Goal: Task Accomplishment & Management: Use online tool/utility

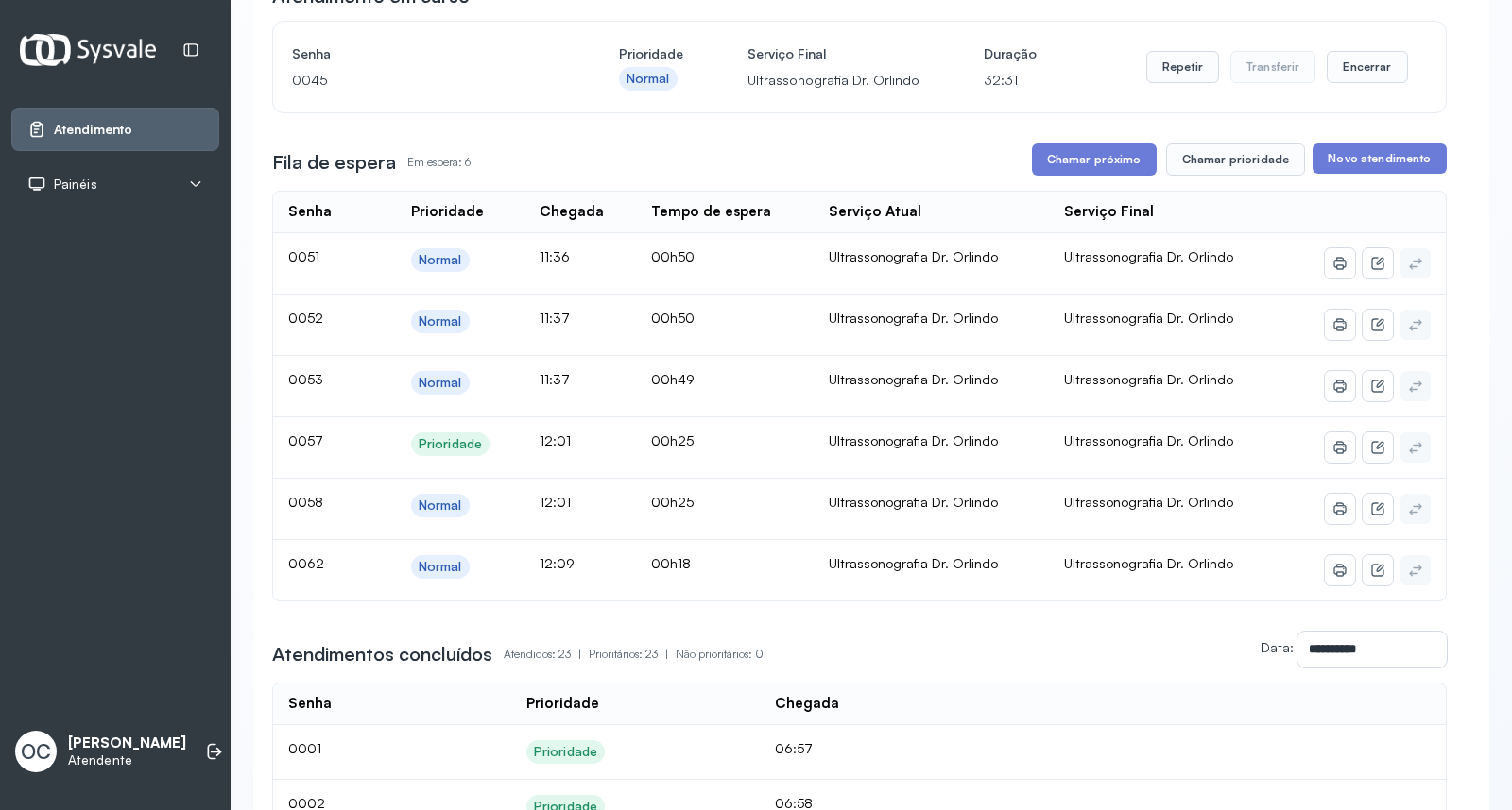
scroll to position [210, 0]
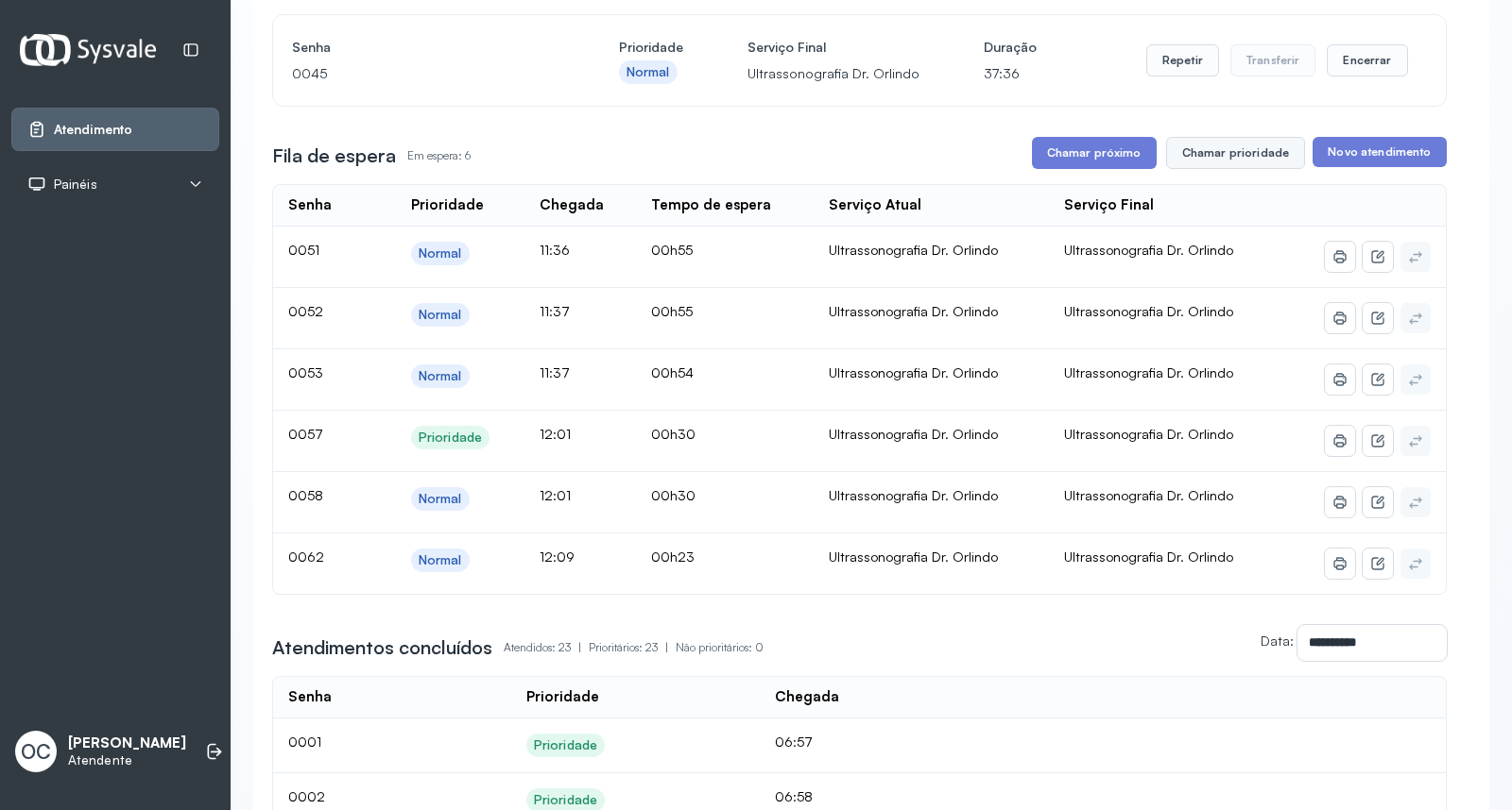
click at [1247, 158] on button "Chamar prioridade" at bounding box center [1236, 153] width 140 height 32
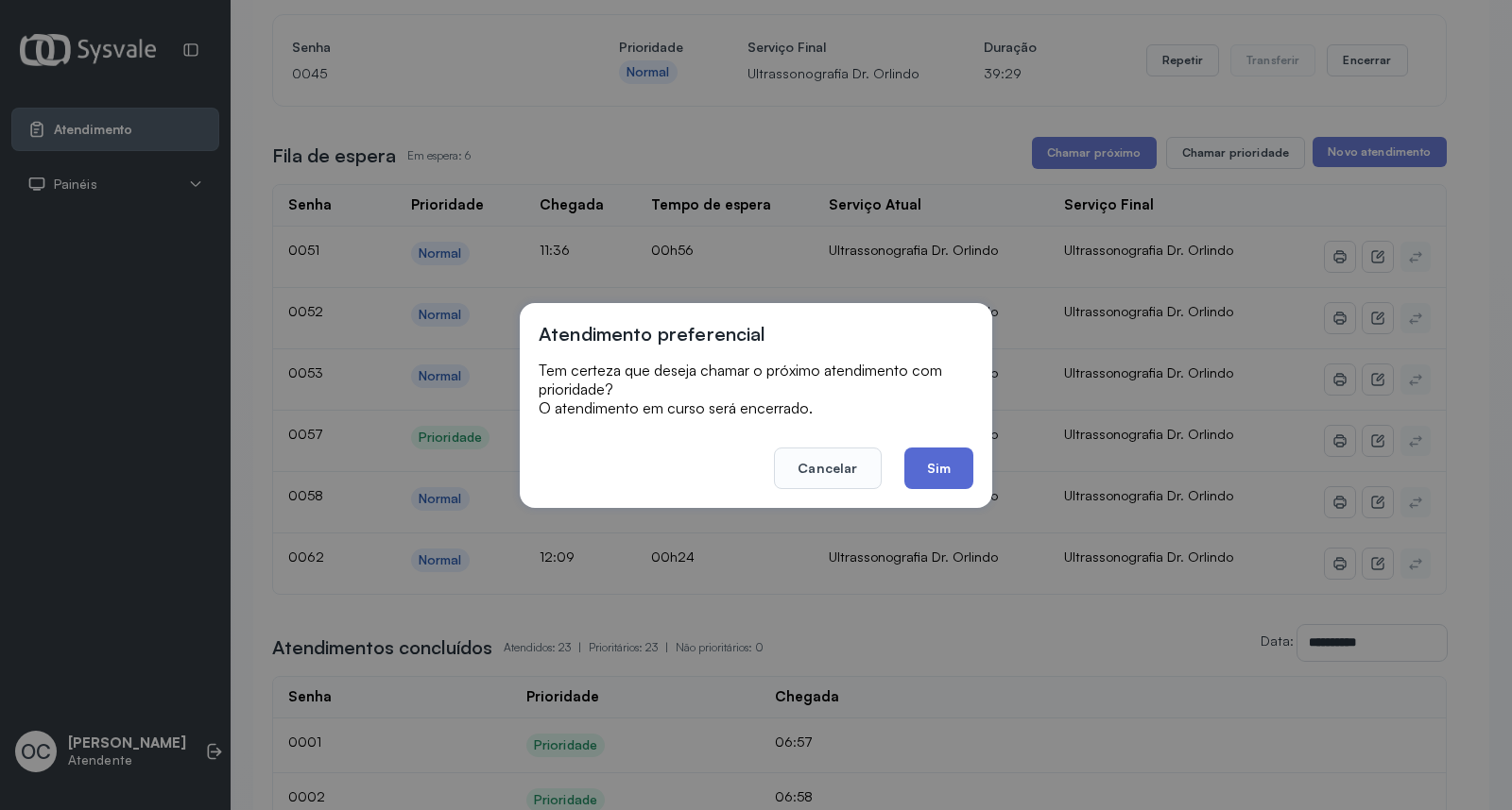
click at [920, 460] on button "Sim" at bounding box center [938, 469] width 69 height 42
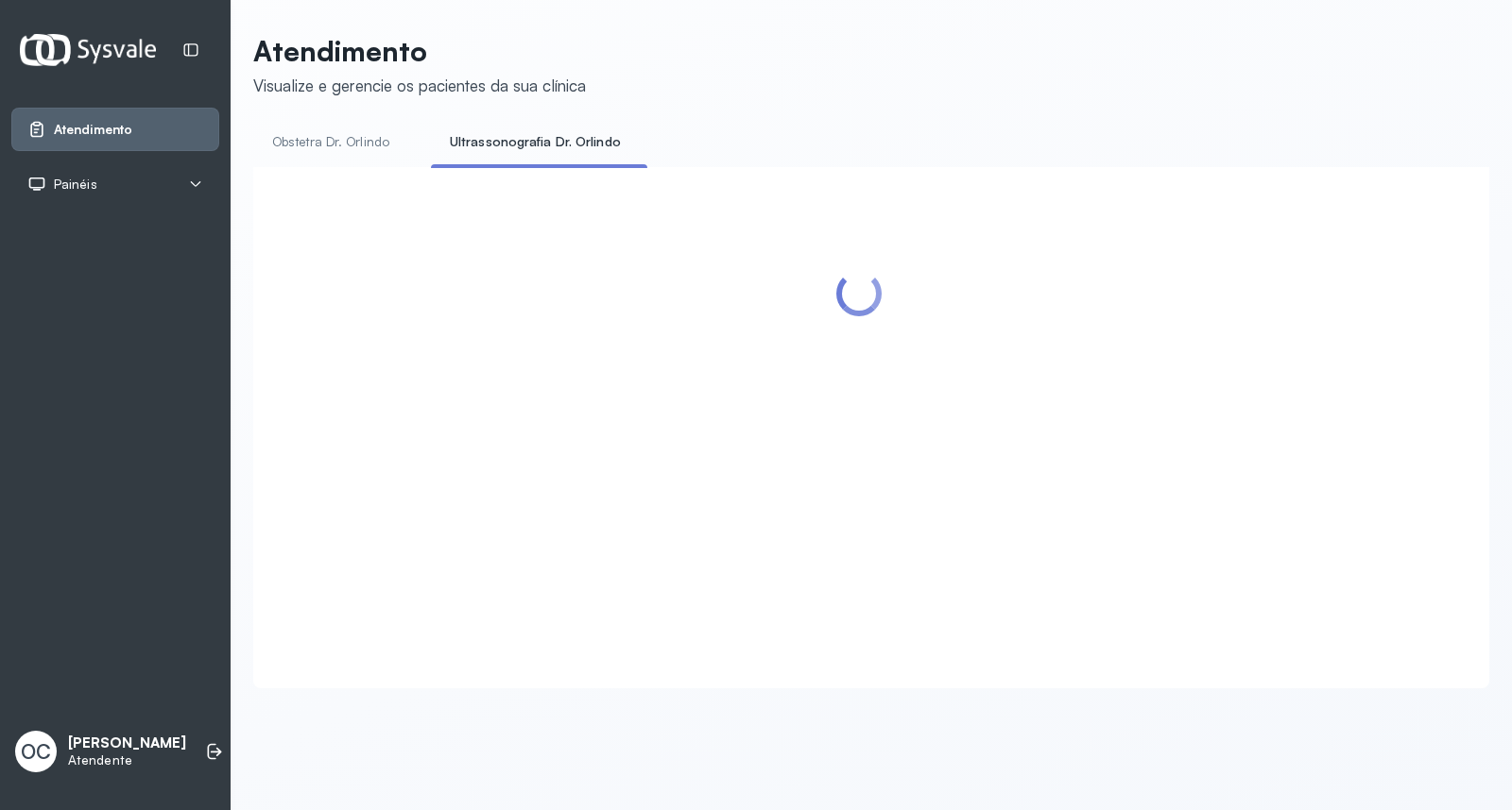
scroll to position [0, 0]
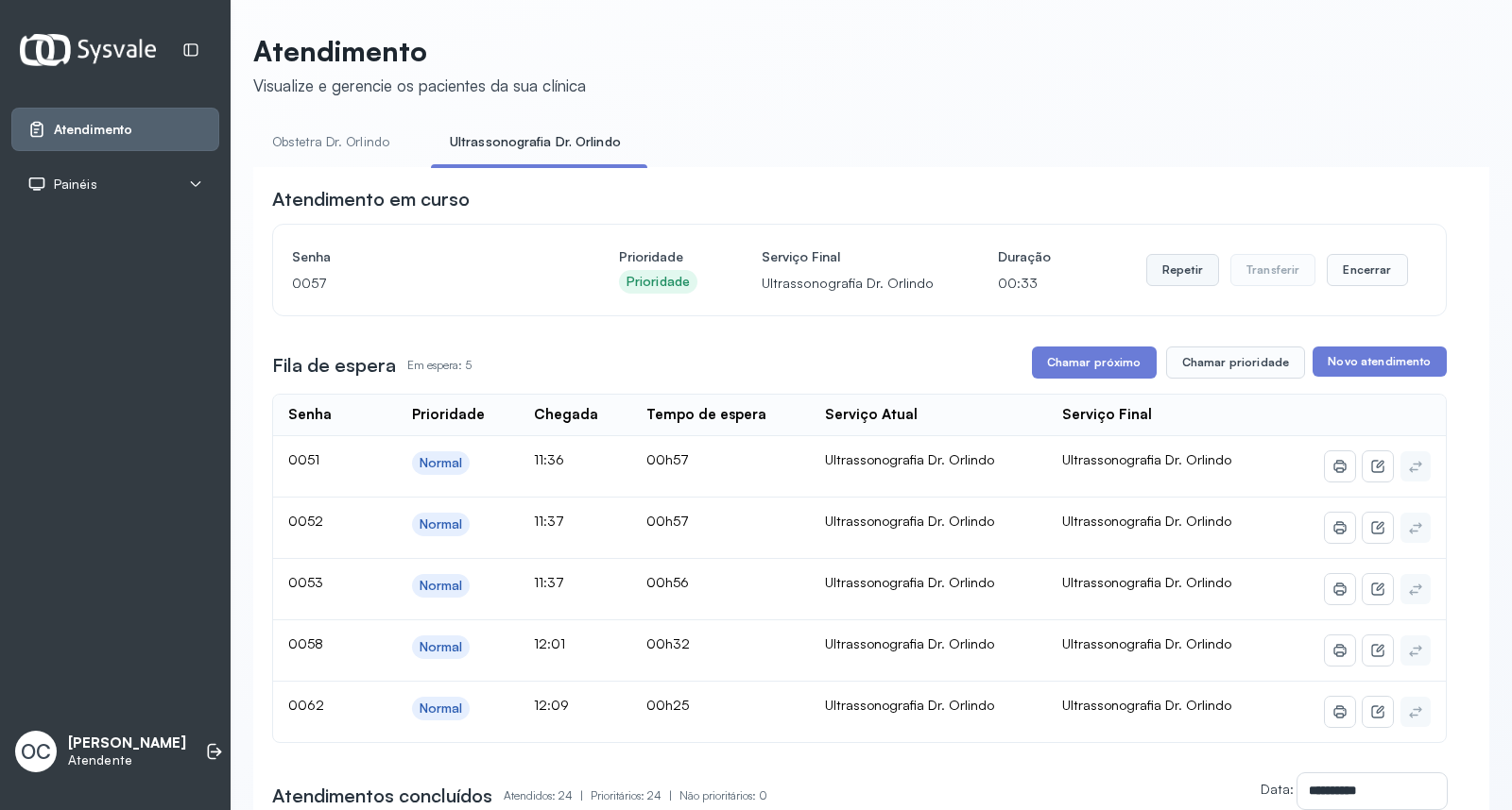
click at [1163, 265] on button "Repetir" at bounding box center [1182, 270] width 73 height 32
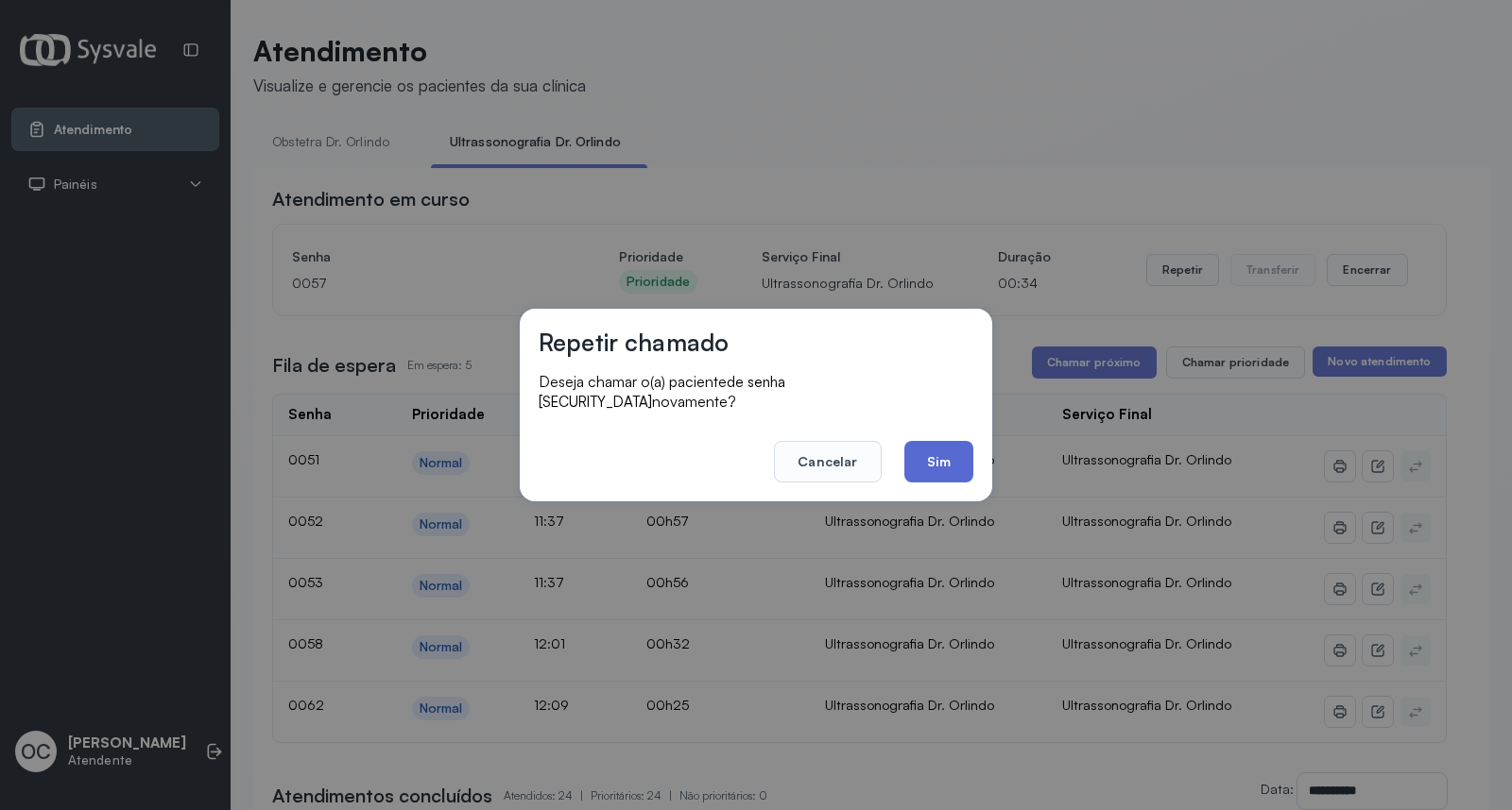
click at [954, 446] on button "Sim" at bounding box center [938, 462] width 69 height 42
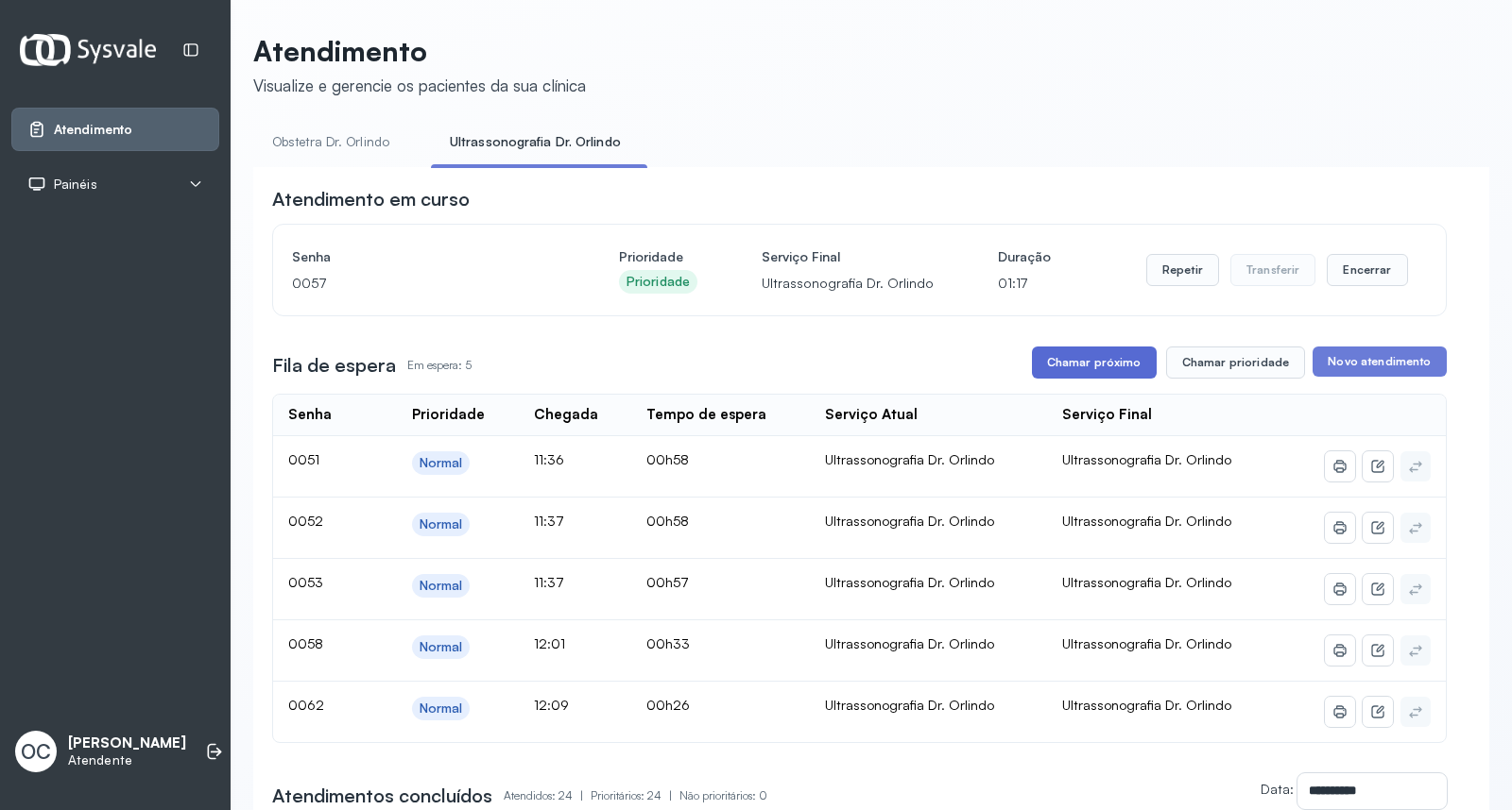
click at [1058, 362] on button "Chamar próximo" at bounding box center [1094, 363] width 125 height 32
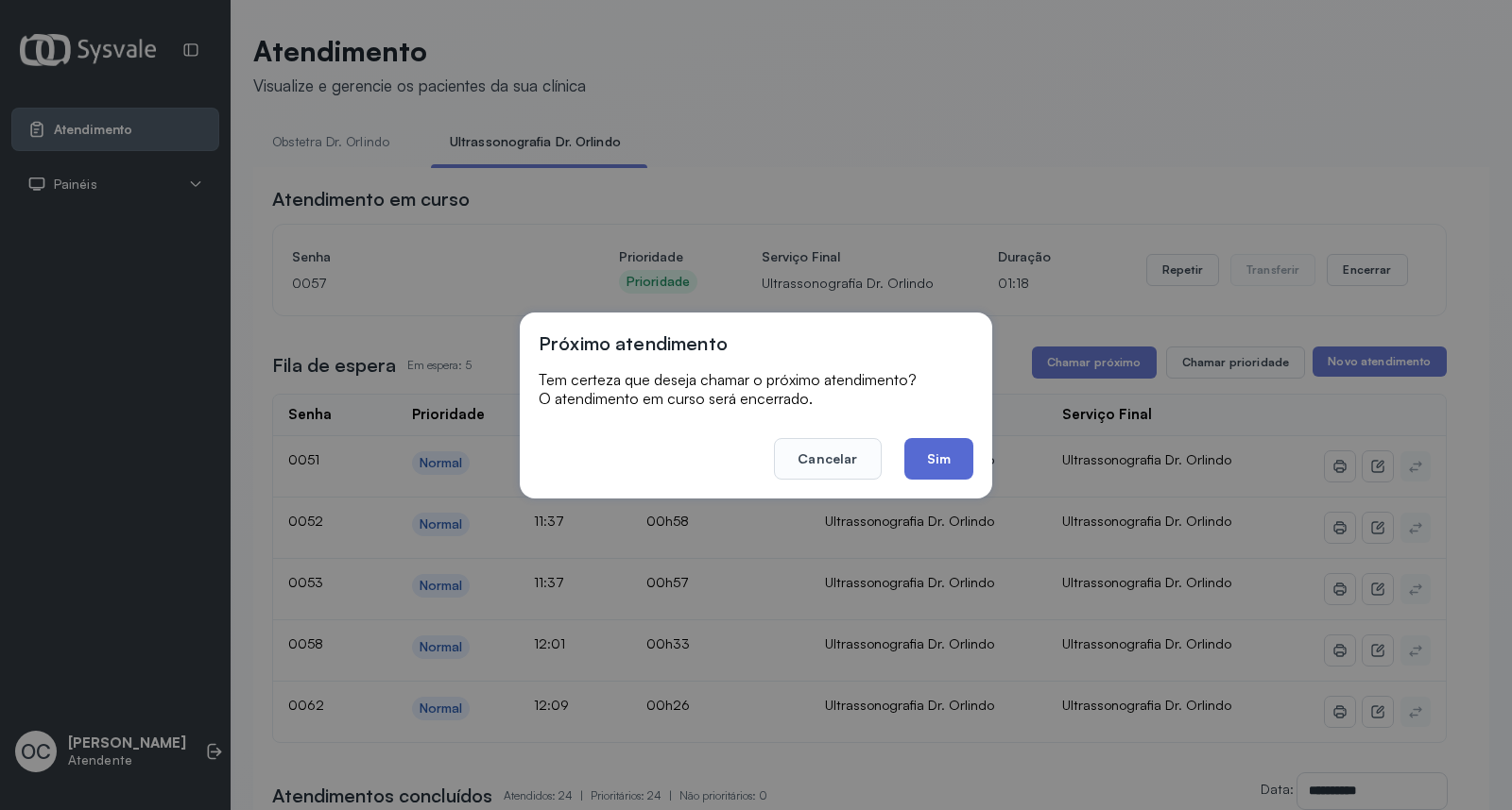
click at [940, 465] on button "Sim" at bounding box center [938, 459] width 69 height 42
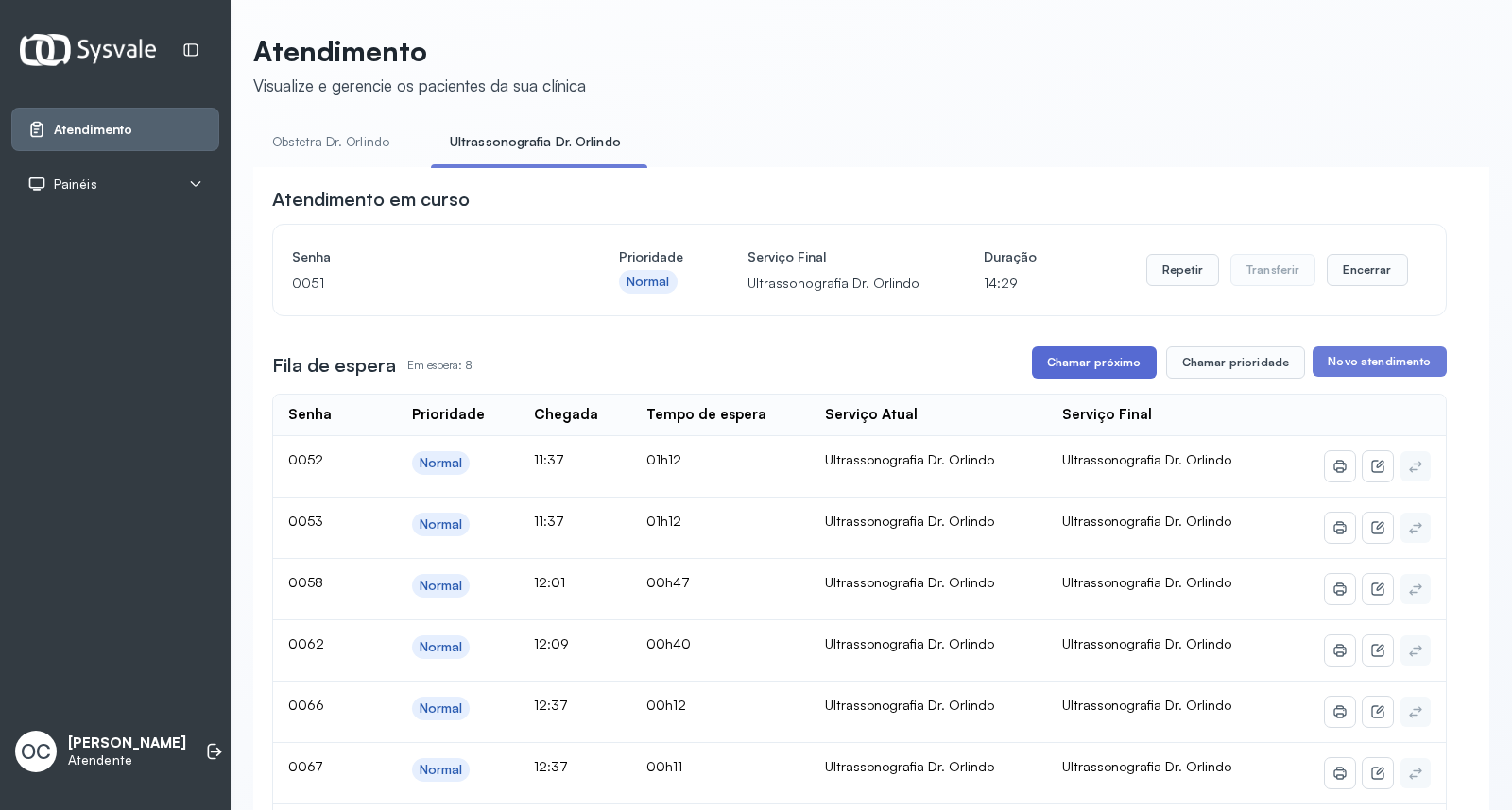
click at [1121, 355] on button "Chamar próximo" at bounding box center [1094, 363] width 125 height 32
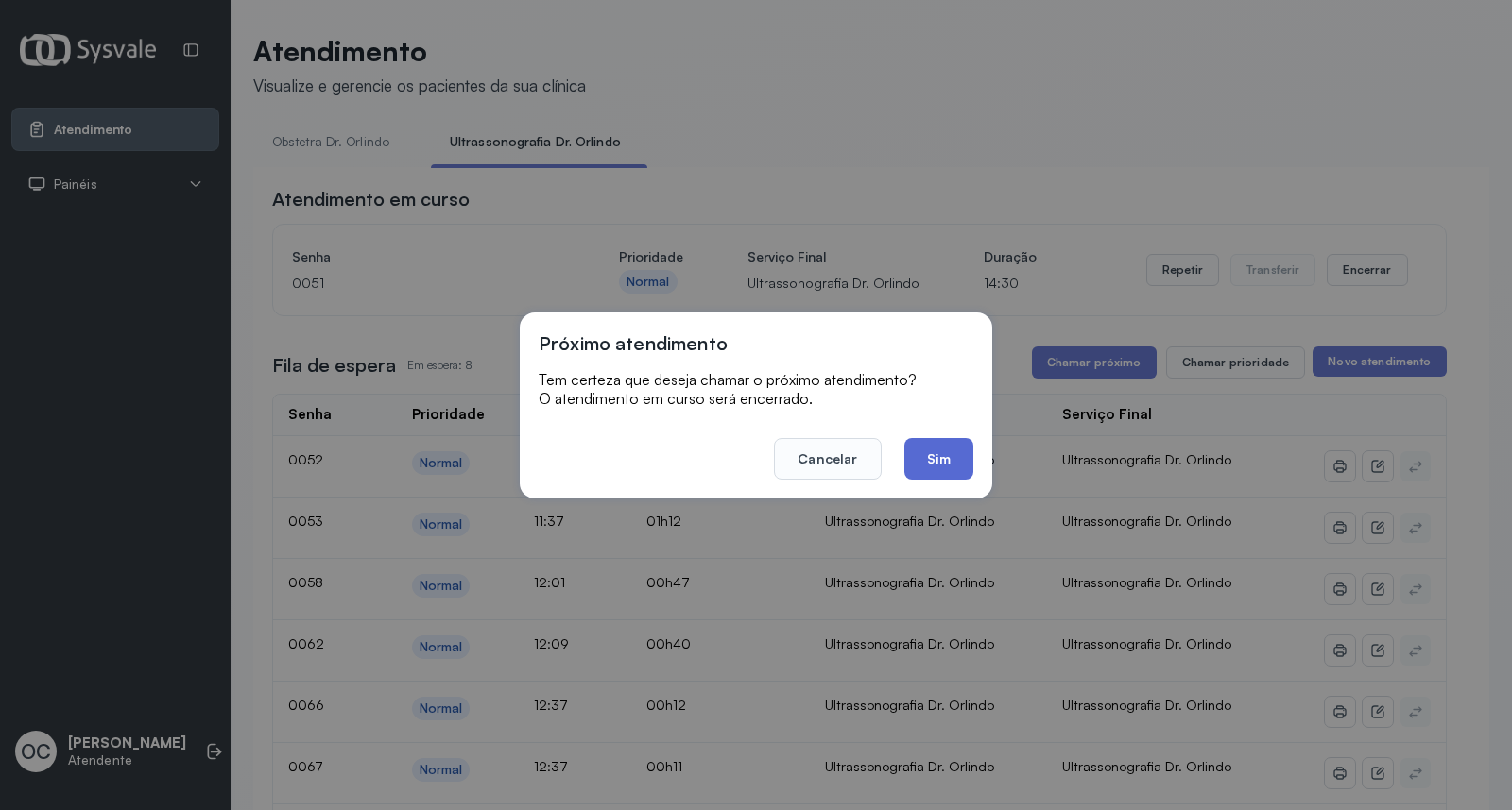
click at [949, 455] on button "Sim" at bounding box center [938, 459] width 69 height 42
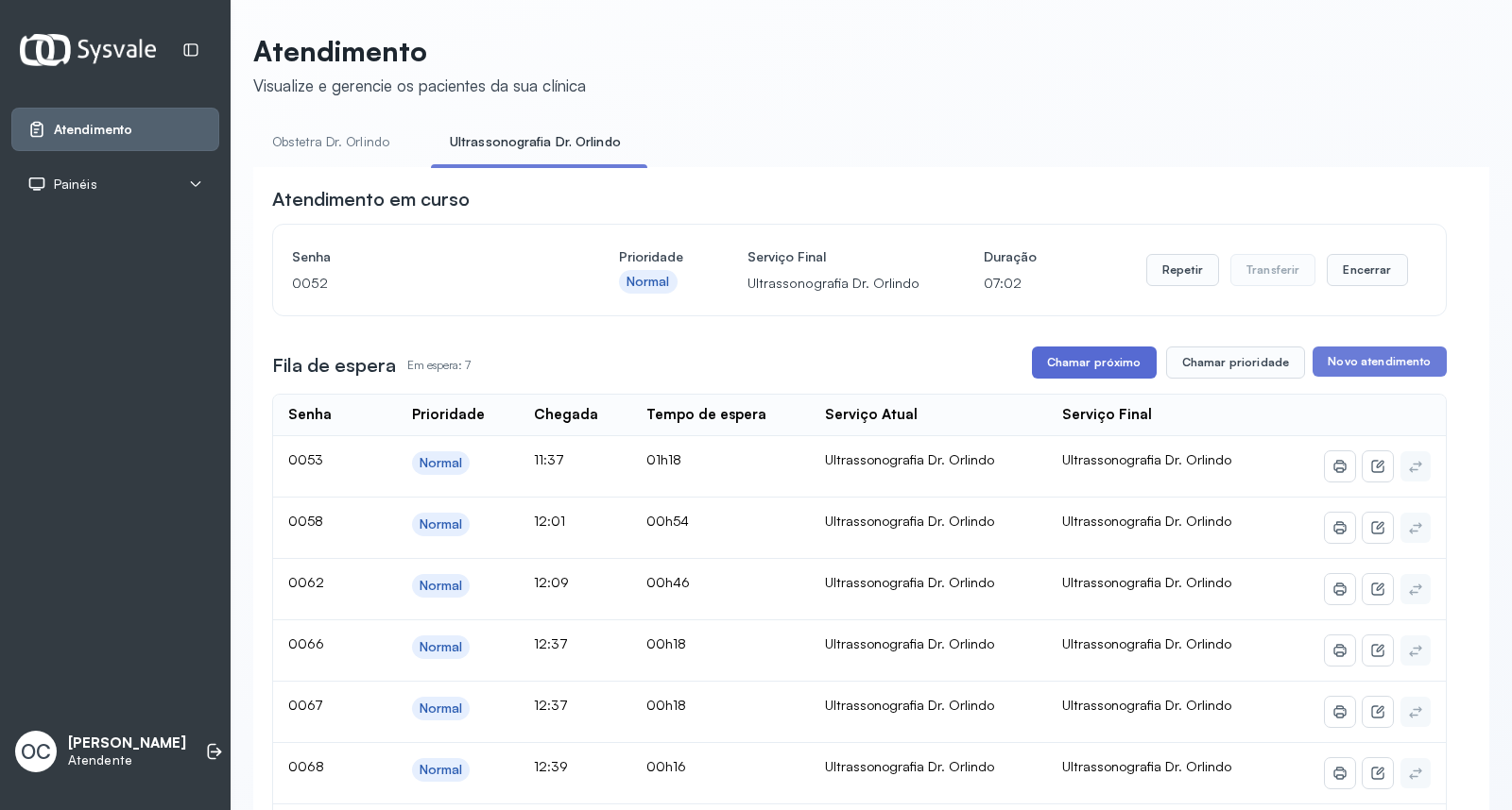
click at [1104, 364] on button "Chamar próximo" at bounding box center [1094, 363] width 125 height 32
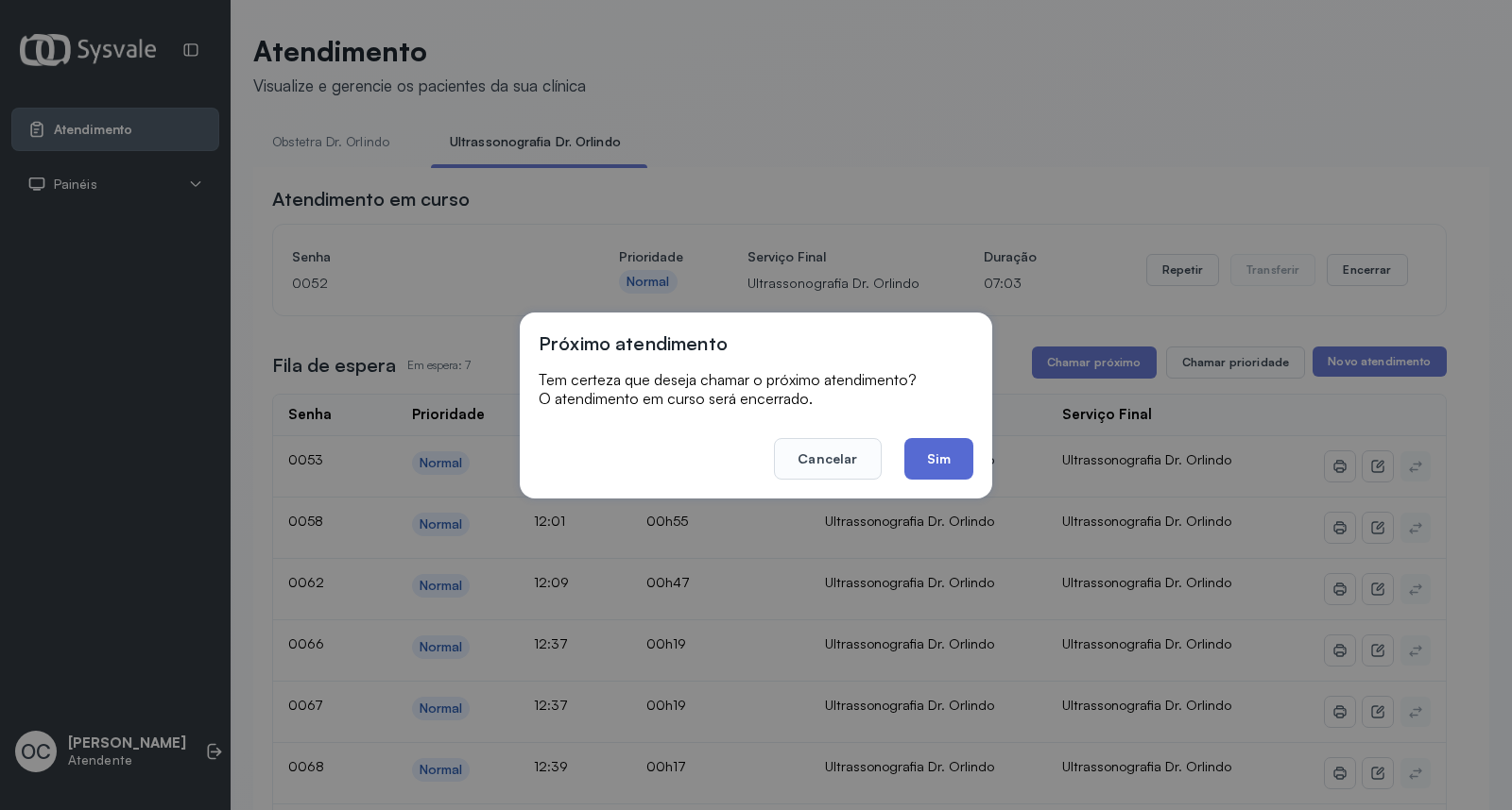
click at [930, 457] on button "Sim" at bounding box center [938, 459] width 69 height 42
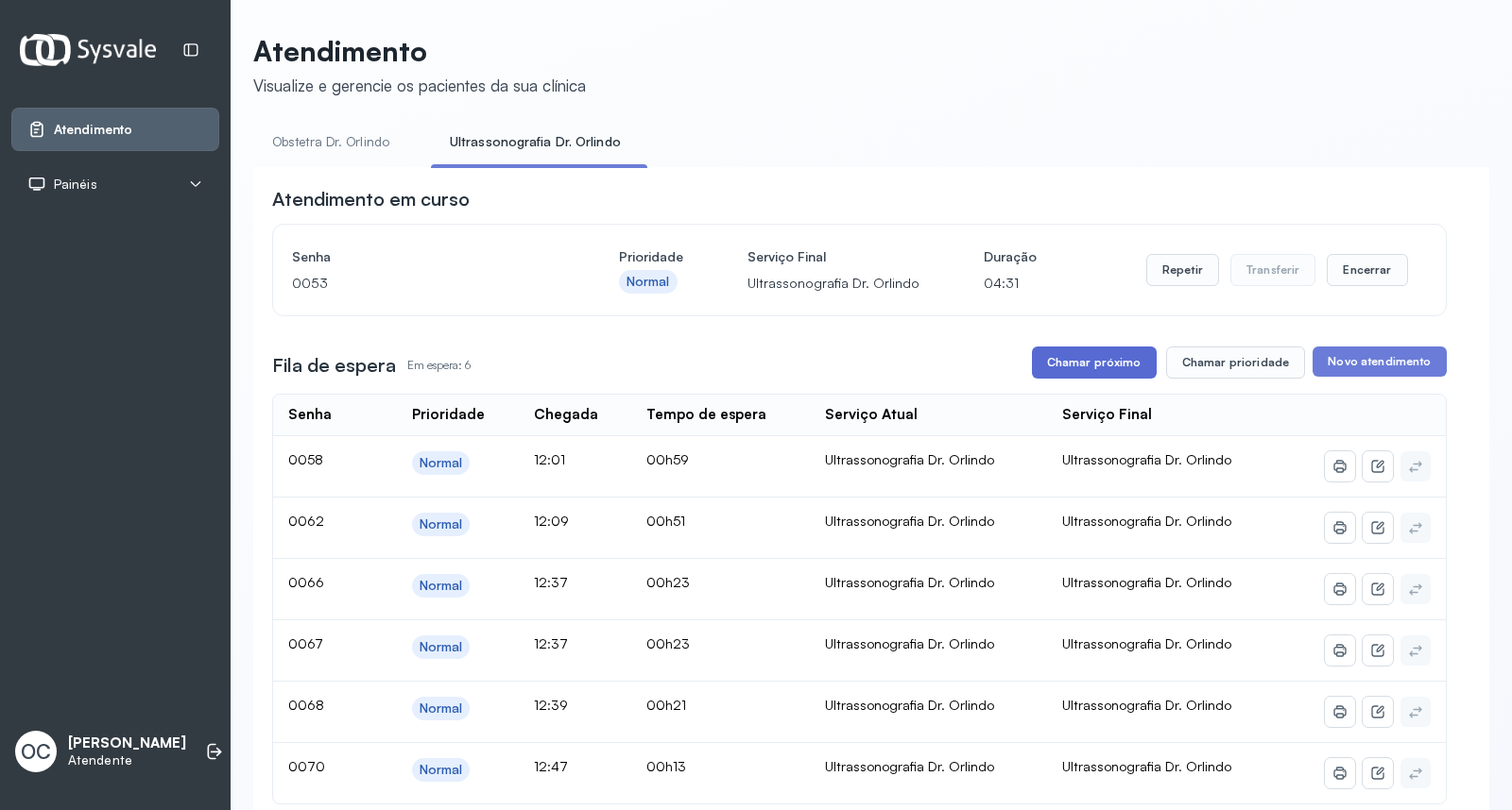
click at [1116, 357] on button "Chamar próximo" at bounding box center [1094, 363] width 125 height 32
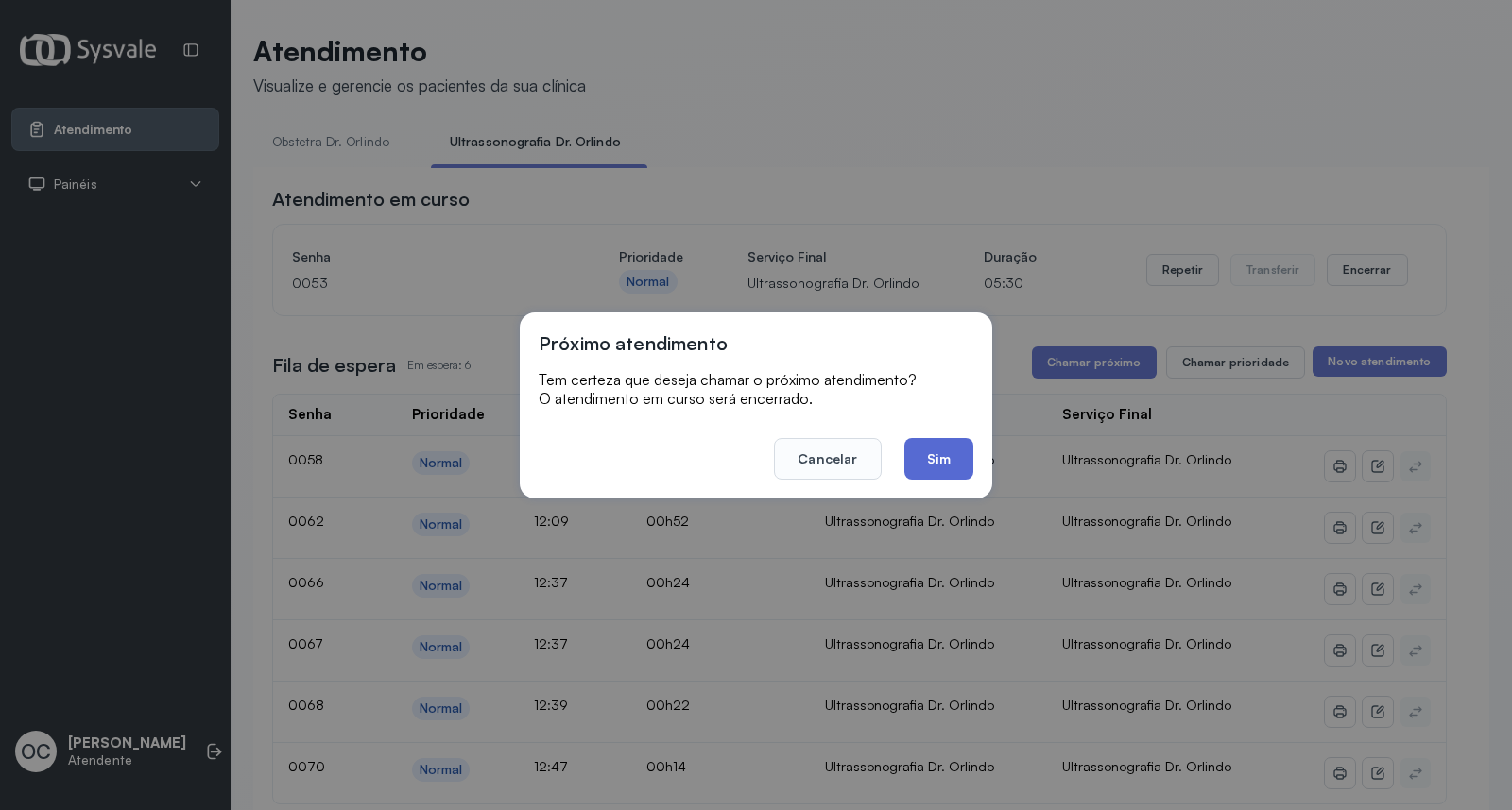
click at [921, 451] on button "Sim" at bounding box center [938, 459] width 69 height 42
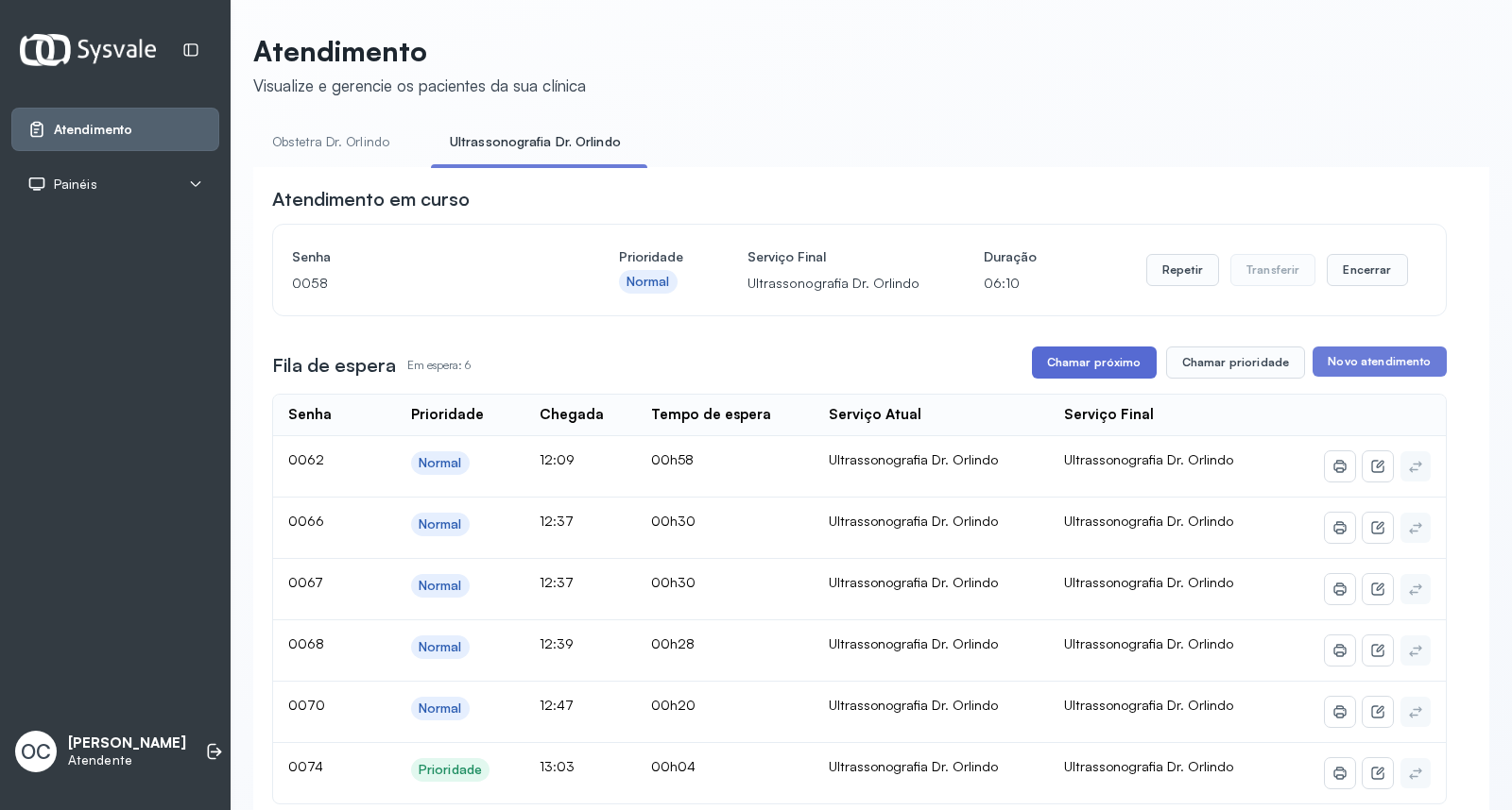
click at [1106, 362] on button "Chamar próximo" at bounding box center [1094, 363] width 125 height 32
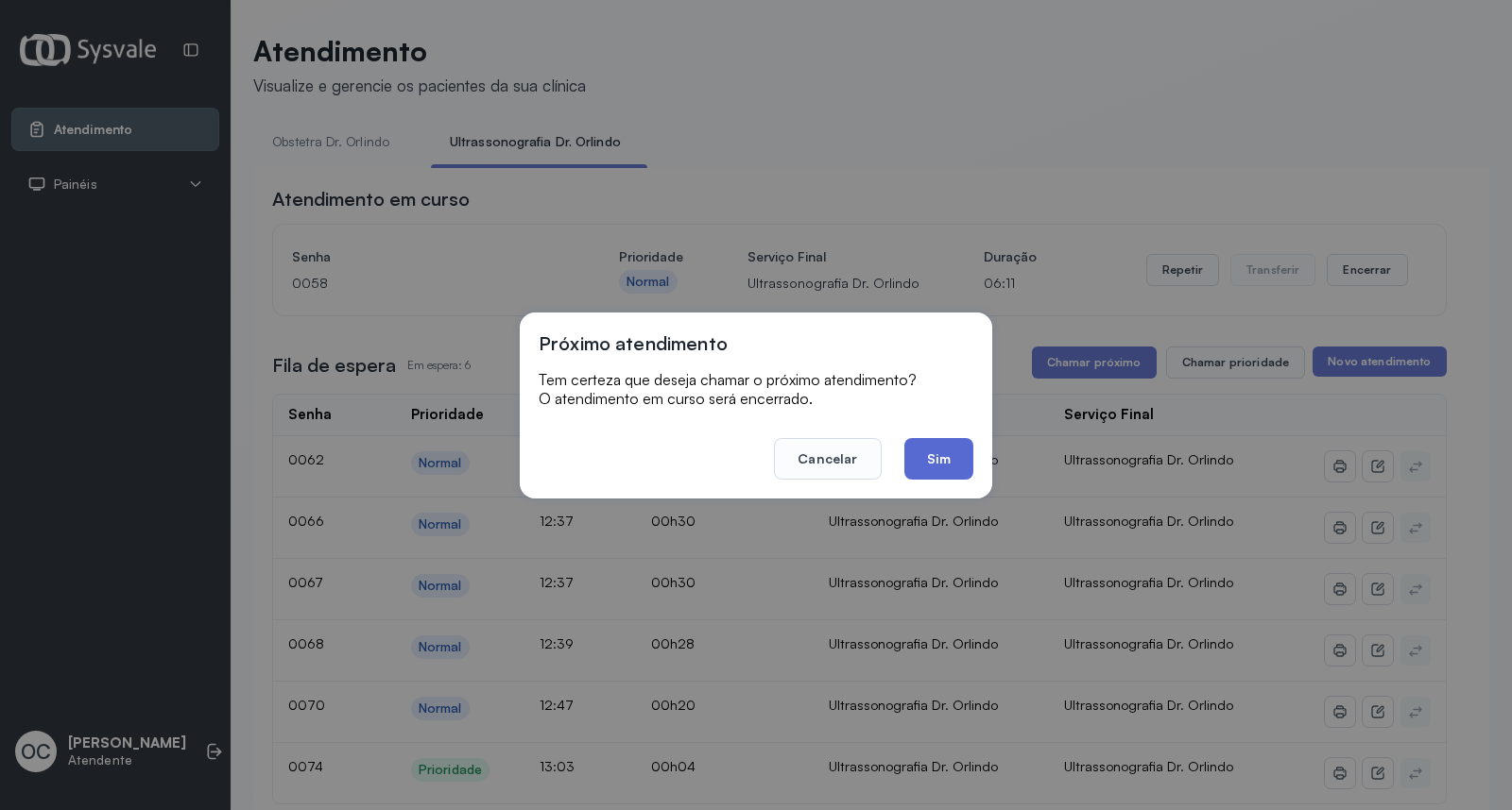
click at [961, 466] on button "Sim" at bounding box center [938, 459] width 69 height 42
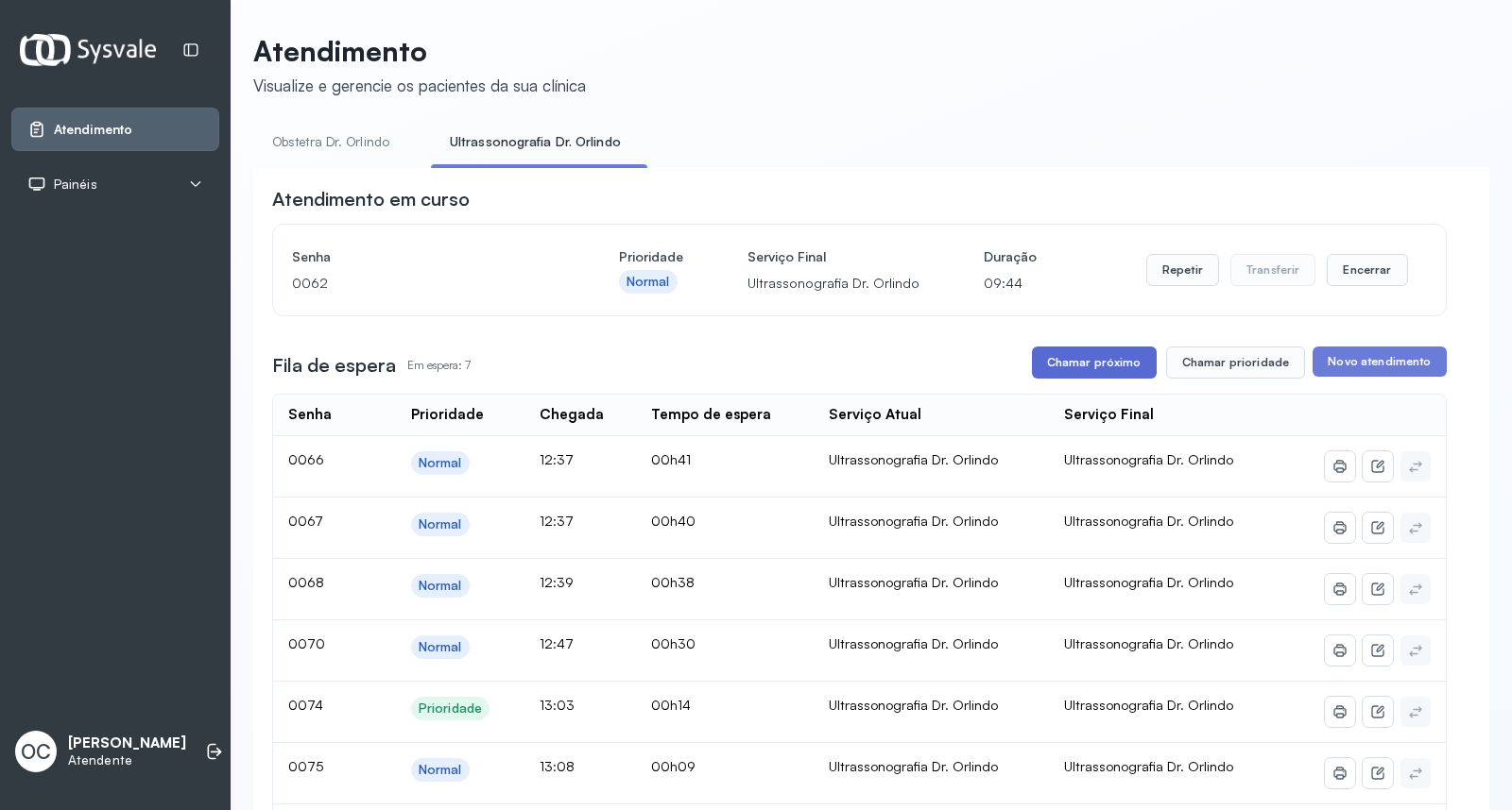
click at [1121, 366] on button "Chamar próximo" at bounding box center [1094, 363] width 125 height 32
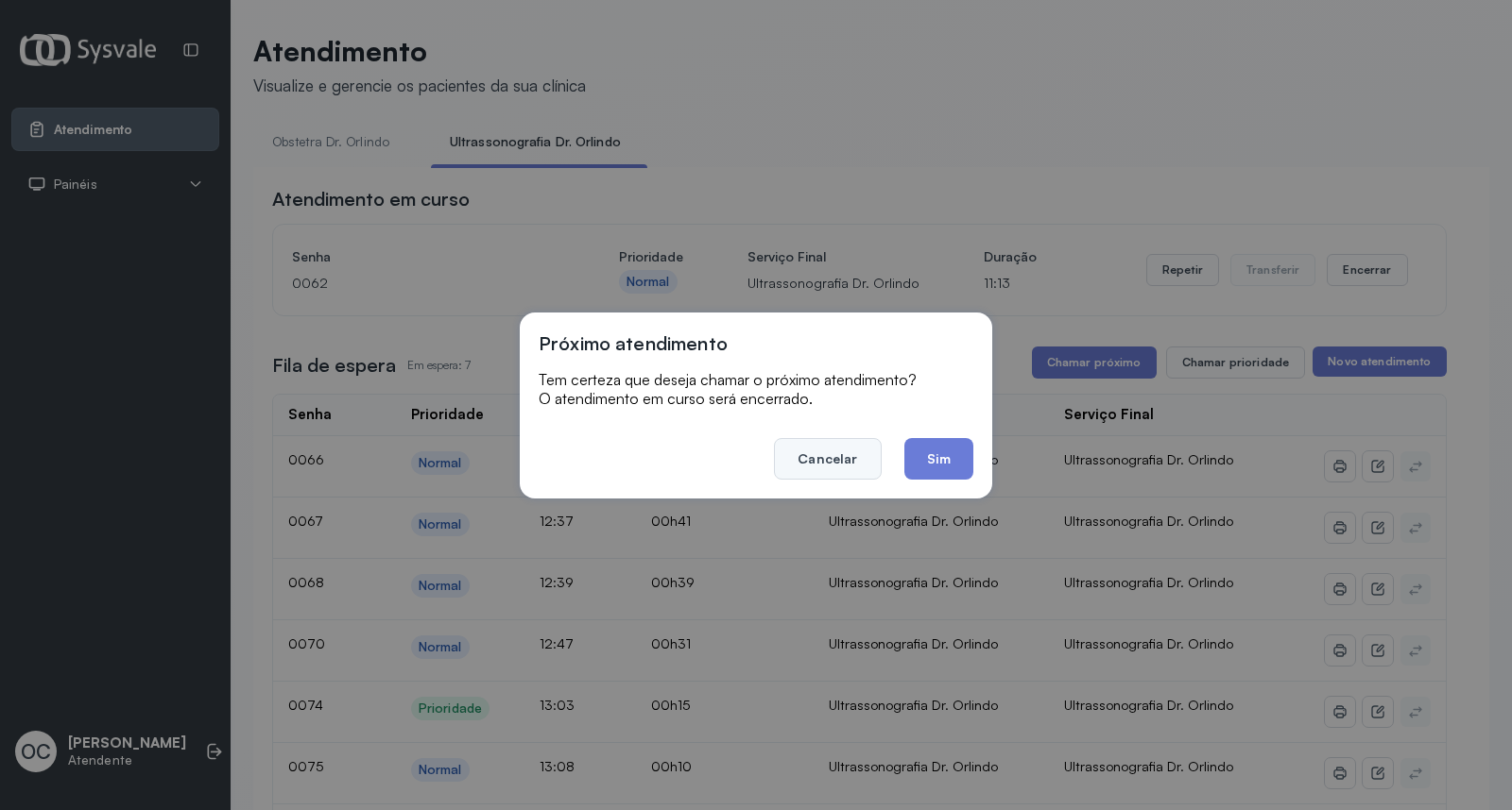
click at [846, 454] on button "Cancelar" at bounding box center [826, 459] width 107 height 42
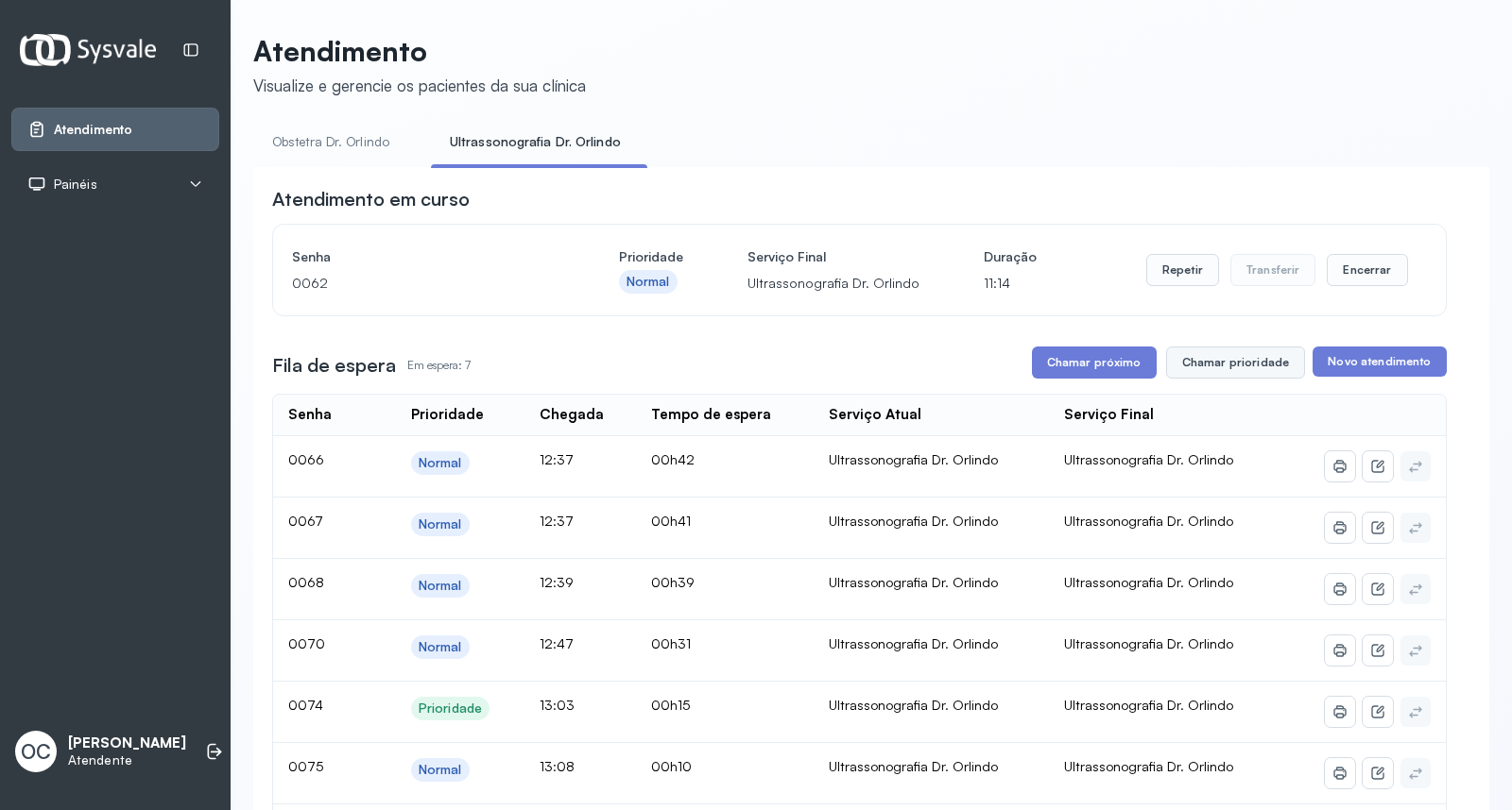
click at [1221, 353] on button "Chamar prioridade" at bounding box center [1236, 363] width 140 height 32
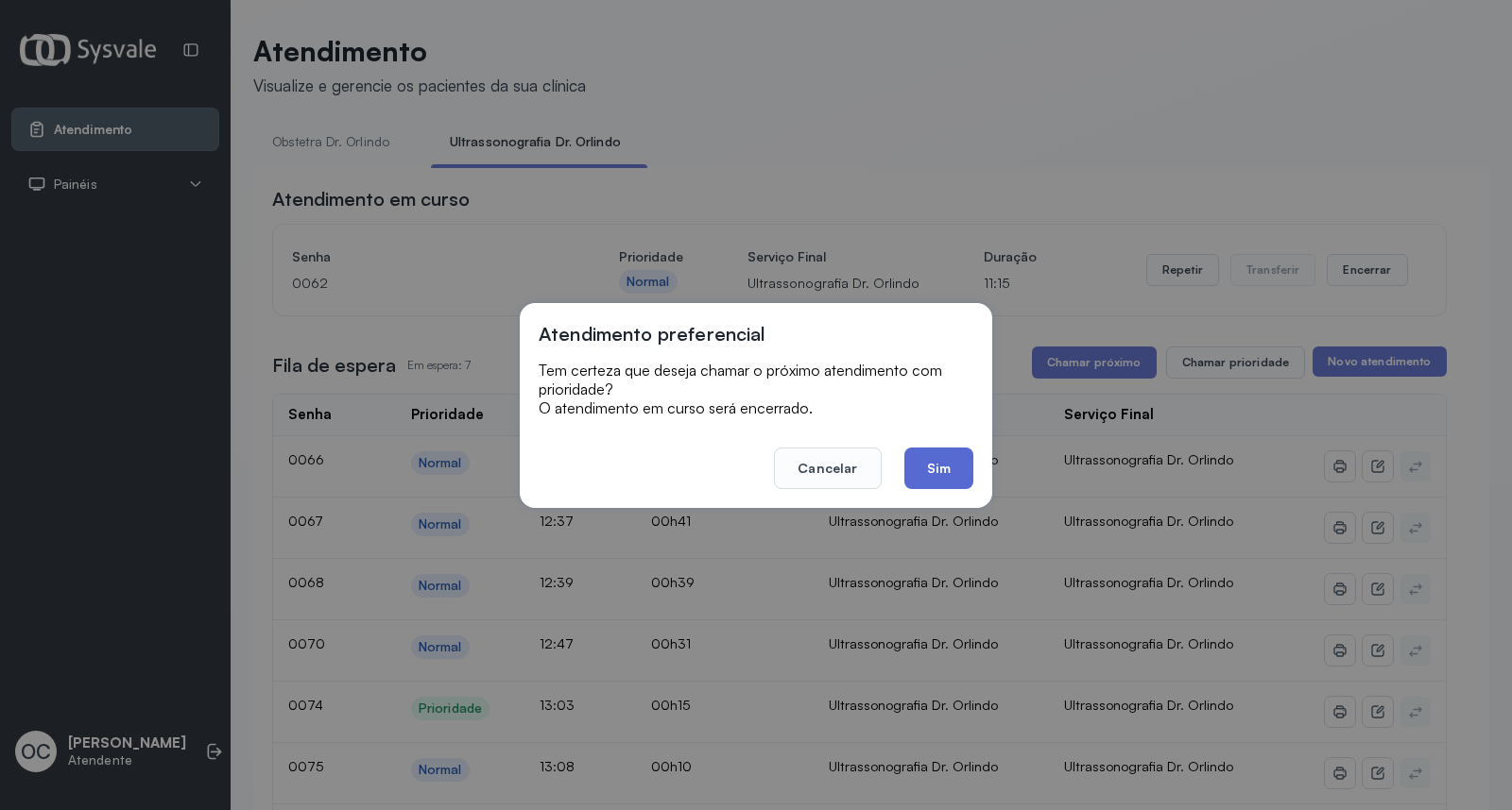
click at [938, 459] on button "Sim" at bounding box center [938, 469] width 69 height 42
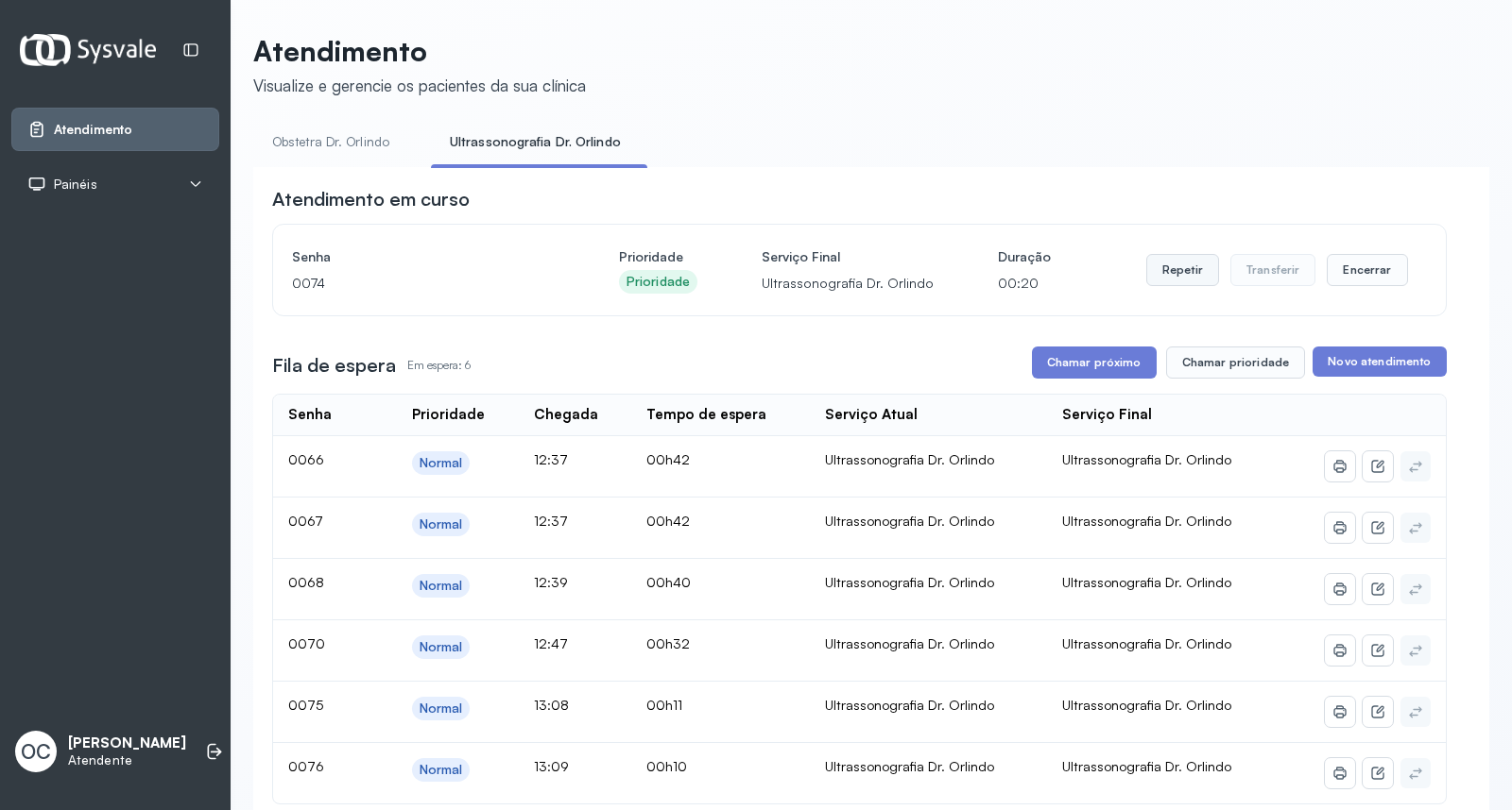
click at [1190, 270] on button "Repetir" at bounding box center [1182, 270] width 73 height 32
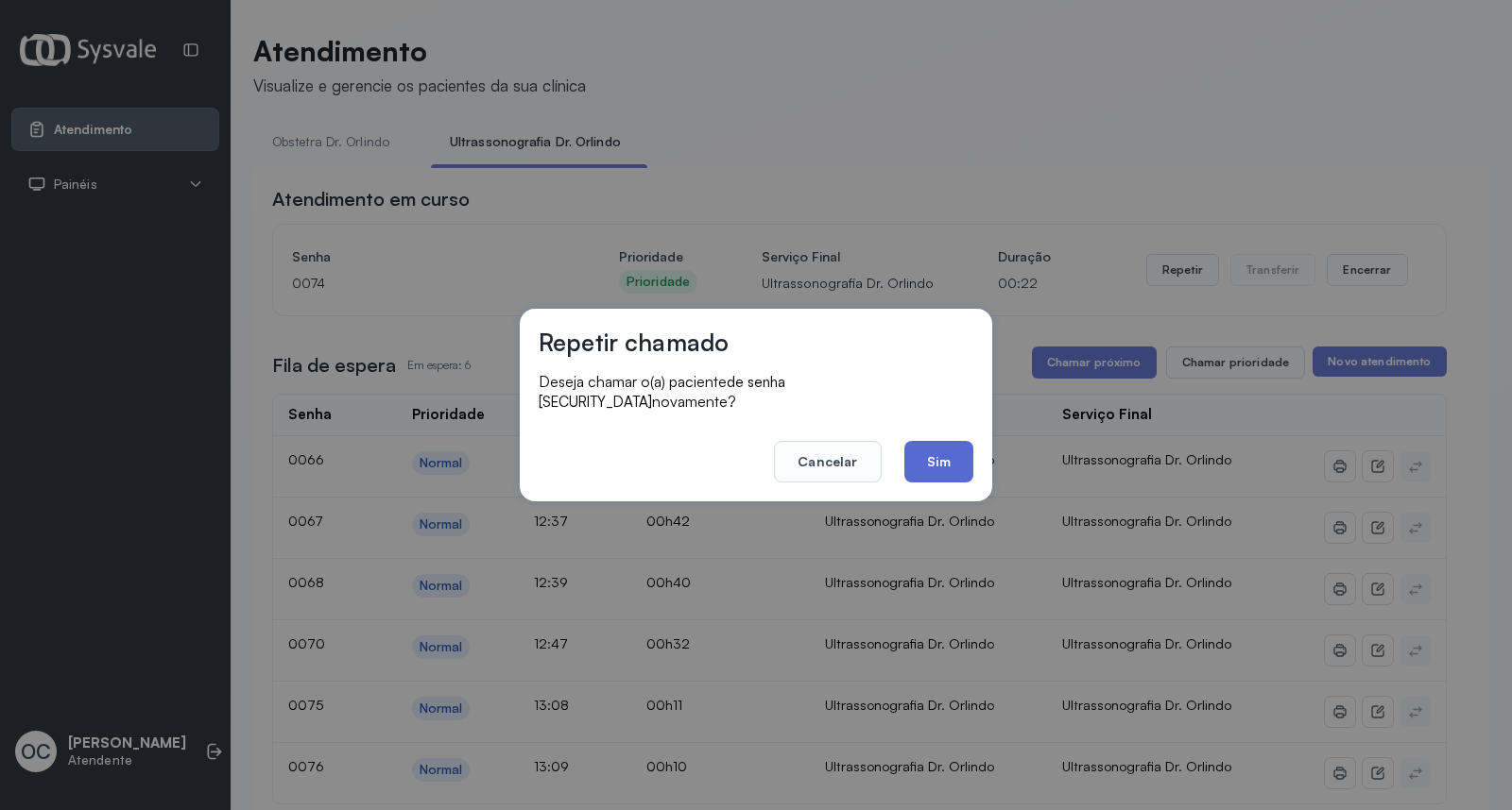
click at [949, 441] on button "Sim" at bounding box center [938, 462] width 69 height 42
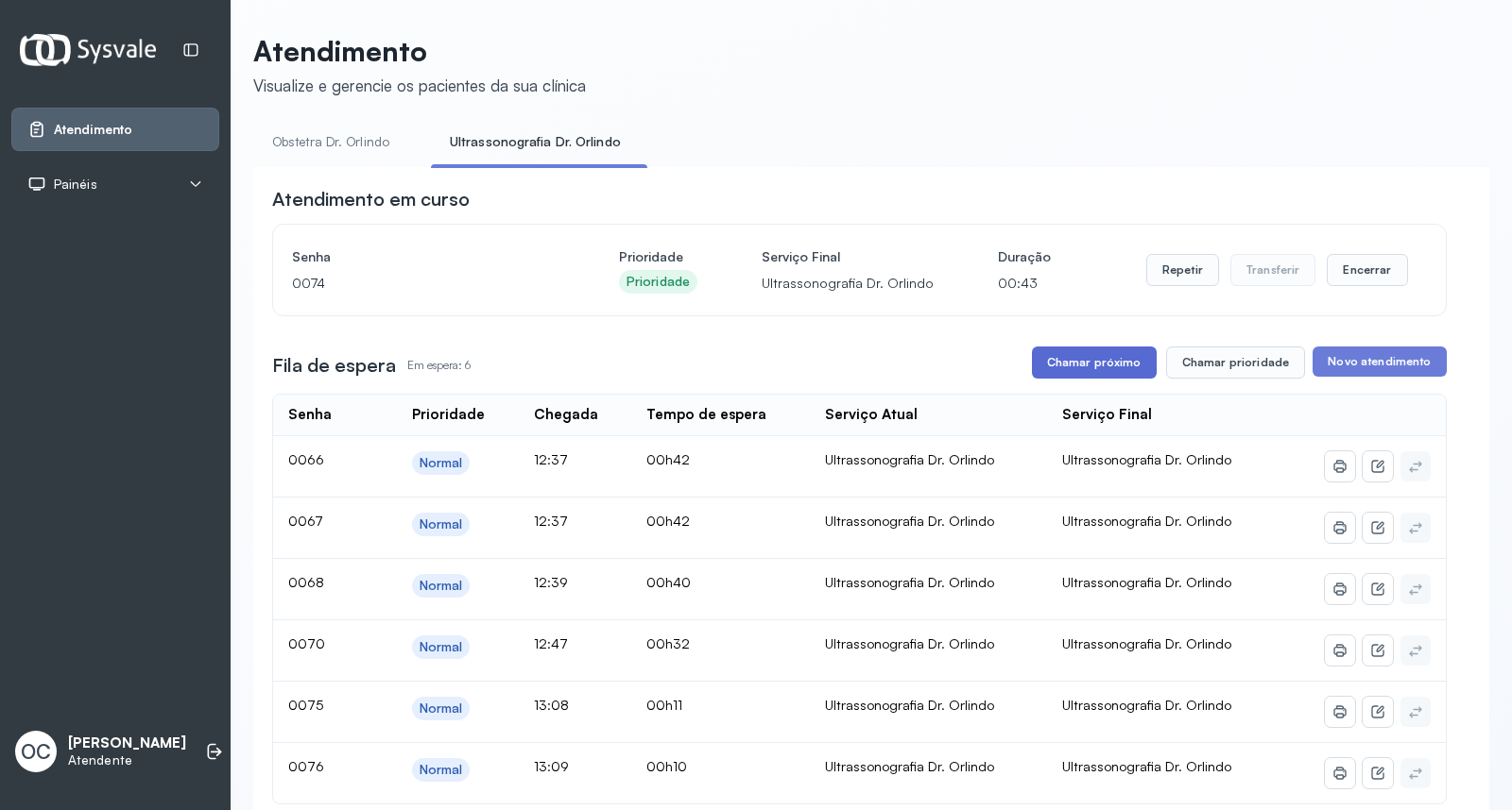
click at [1064, 353] on button "Chamar próximo" at bounding box center [1094, 363] width 125 height 32
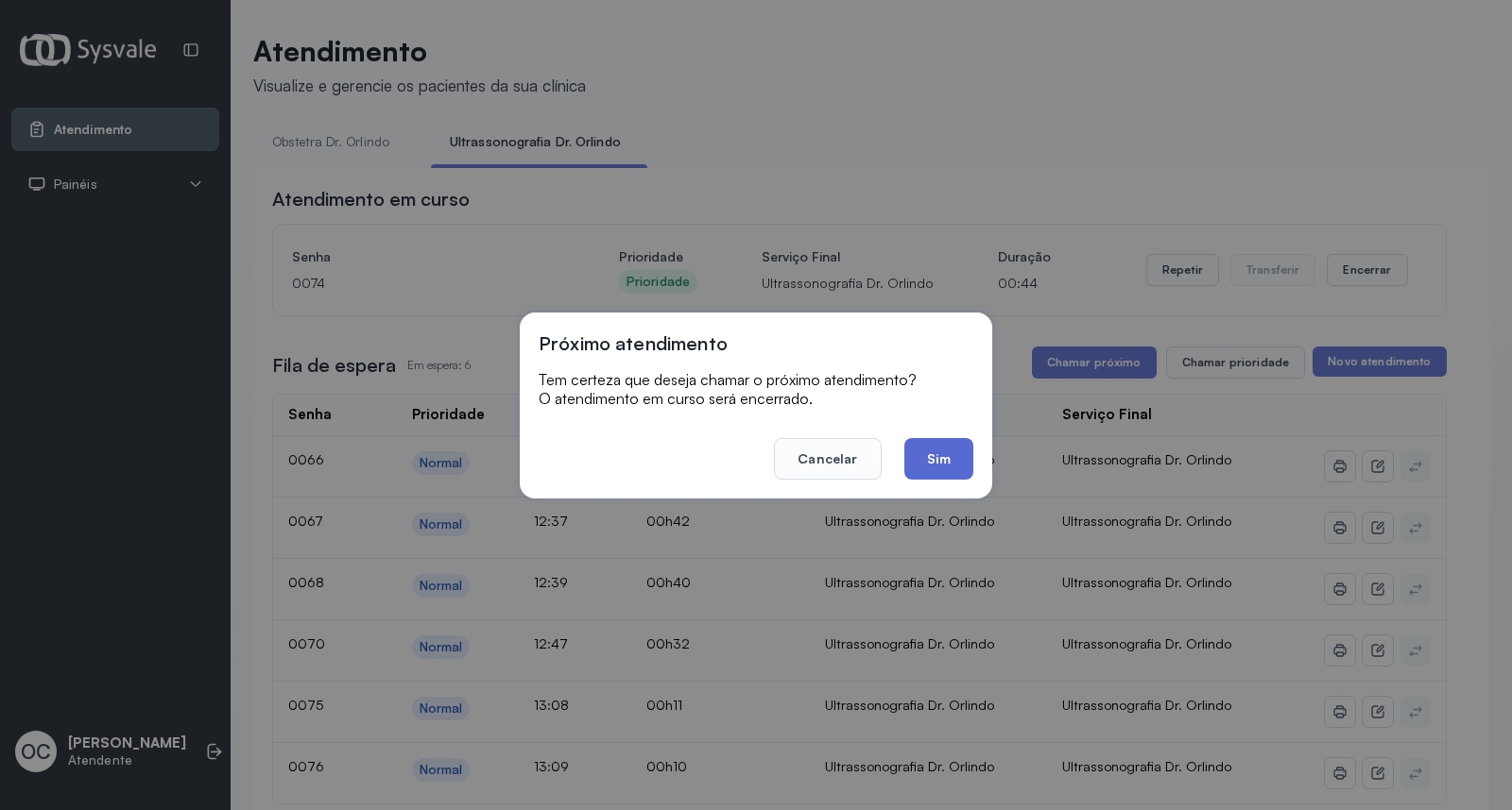
click at [935, 457] on button "Sim" at bounding box center [938, 459] width 69 height 42
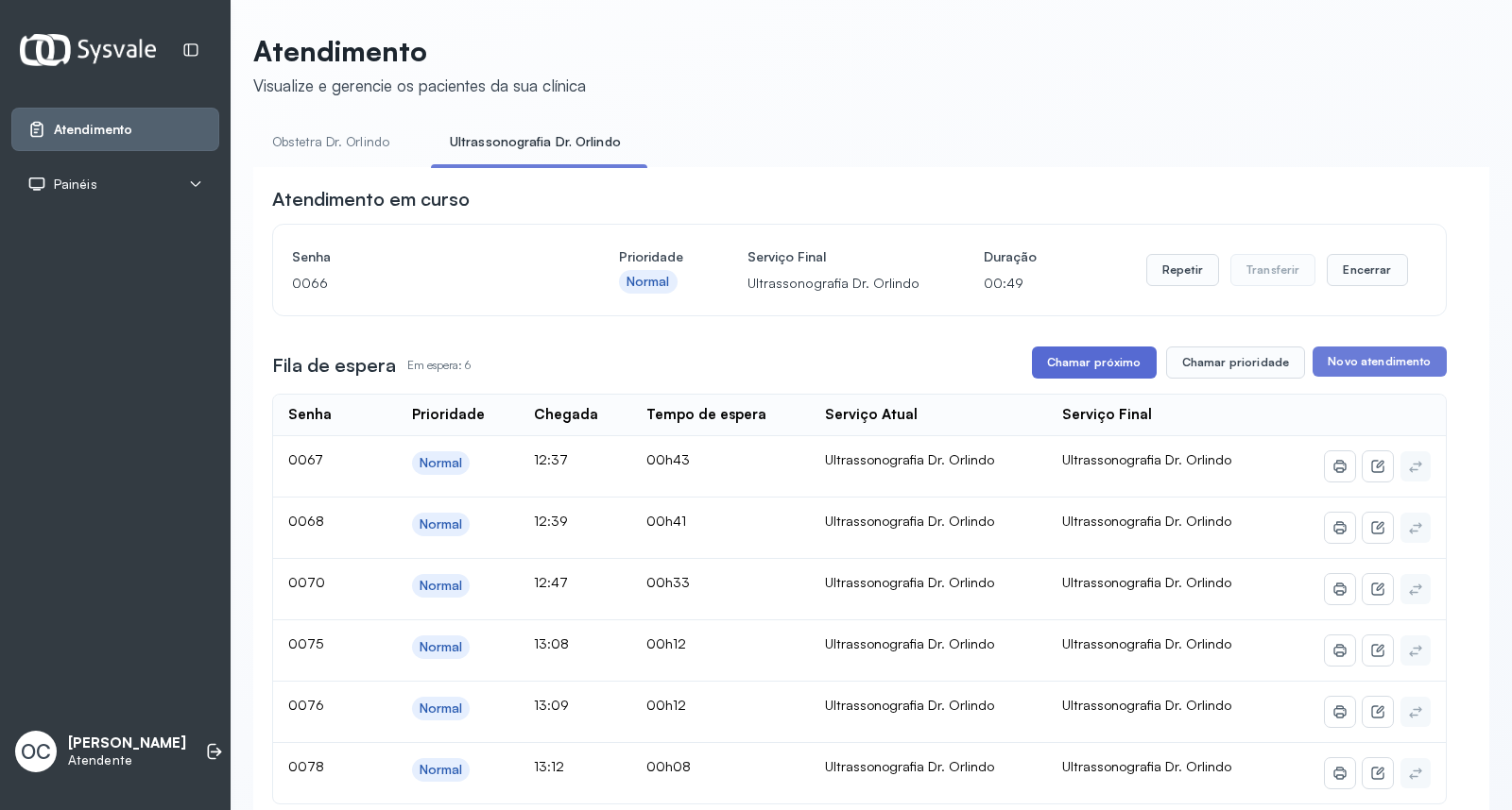
click at [1122, 363] on button "Chamar próximo" at bounding box center [1094, 363] width 125 height 32
click at [1160, 270] on button "Repetir" at bounding box center [1182, 270] width 73 height 32
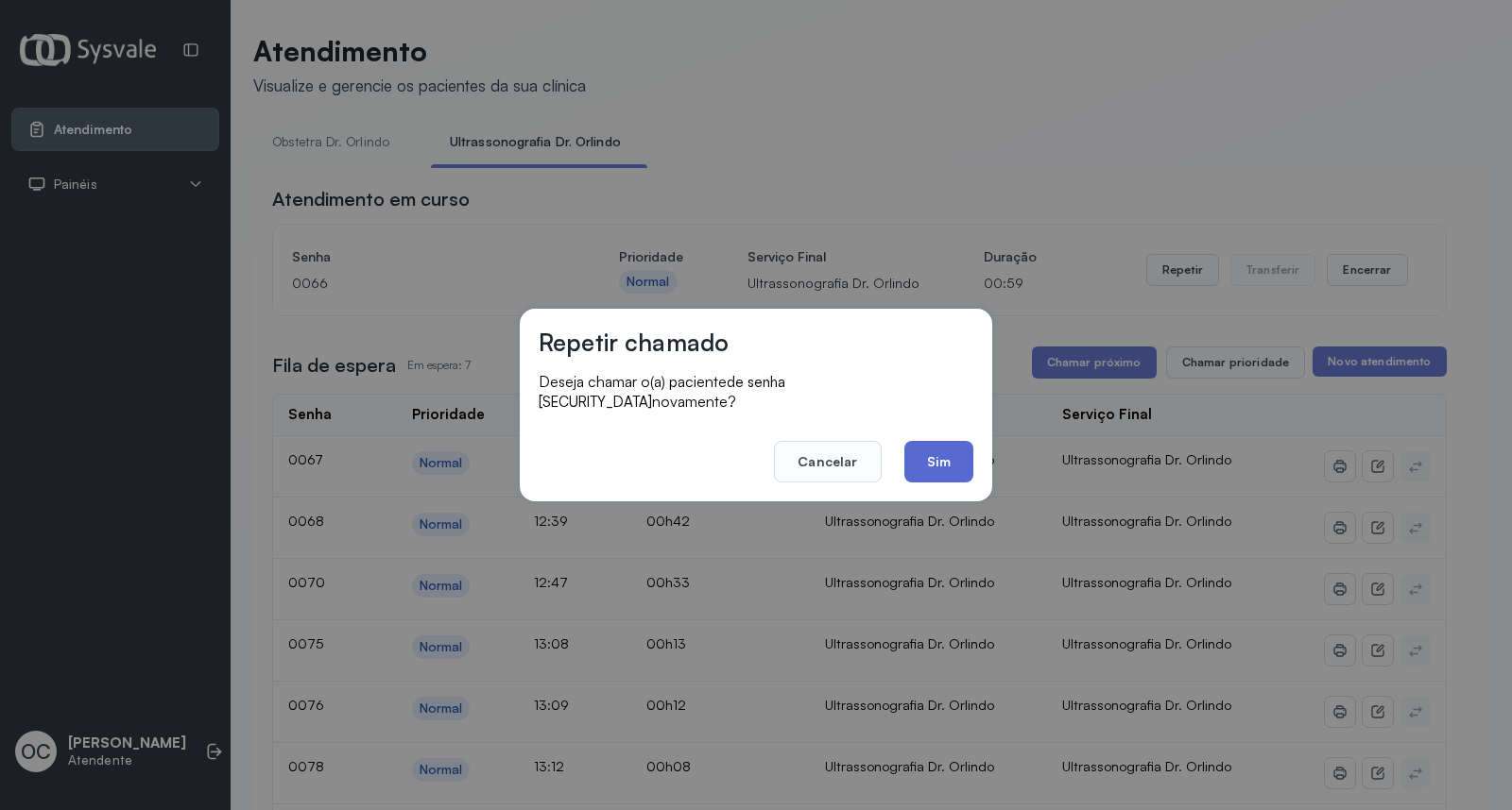
click at [949, 447] on button "Sim" at bounding box center [938, 462] width 69 height 42
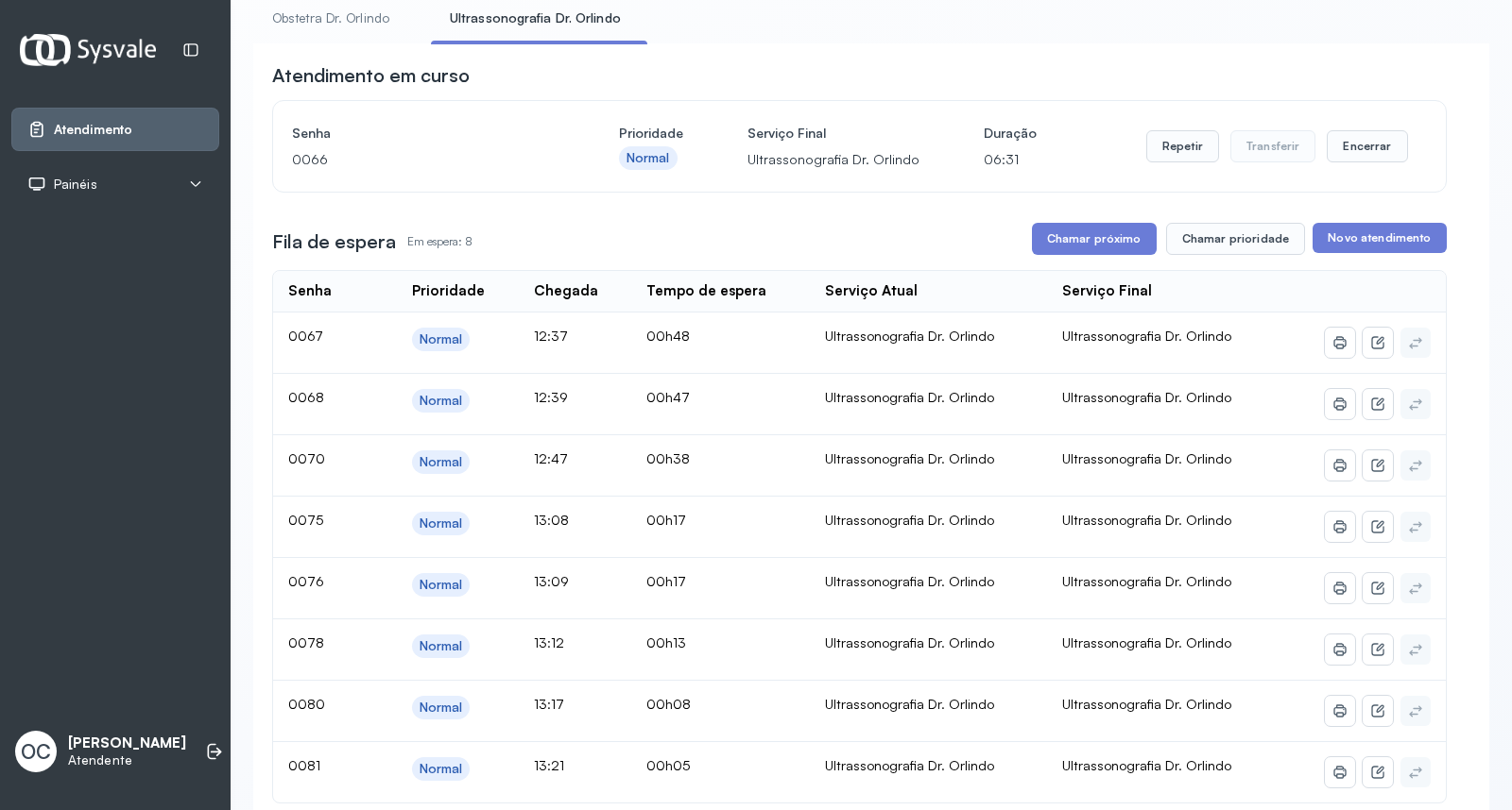
scroll to position [105, 0]
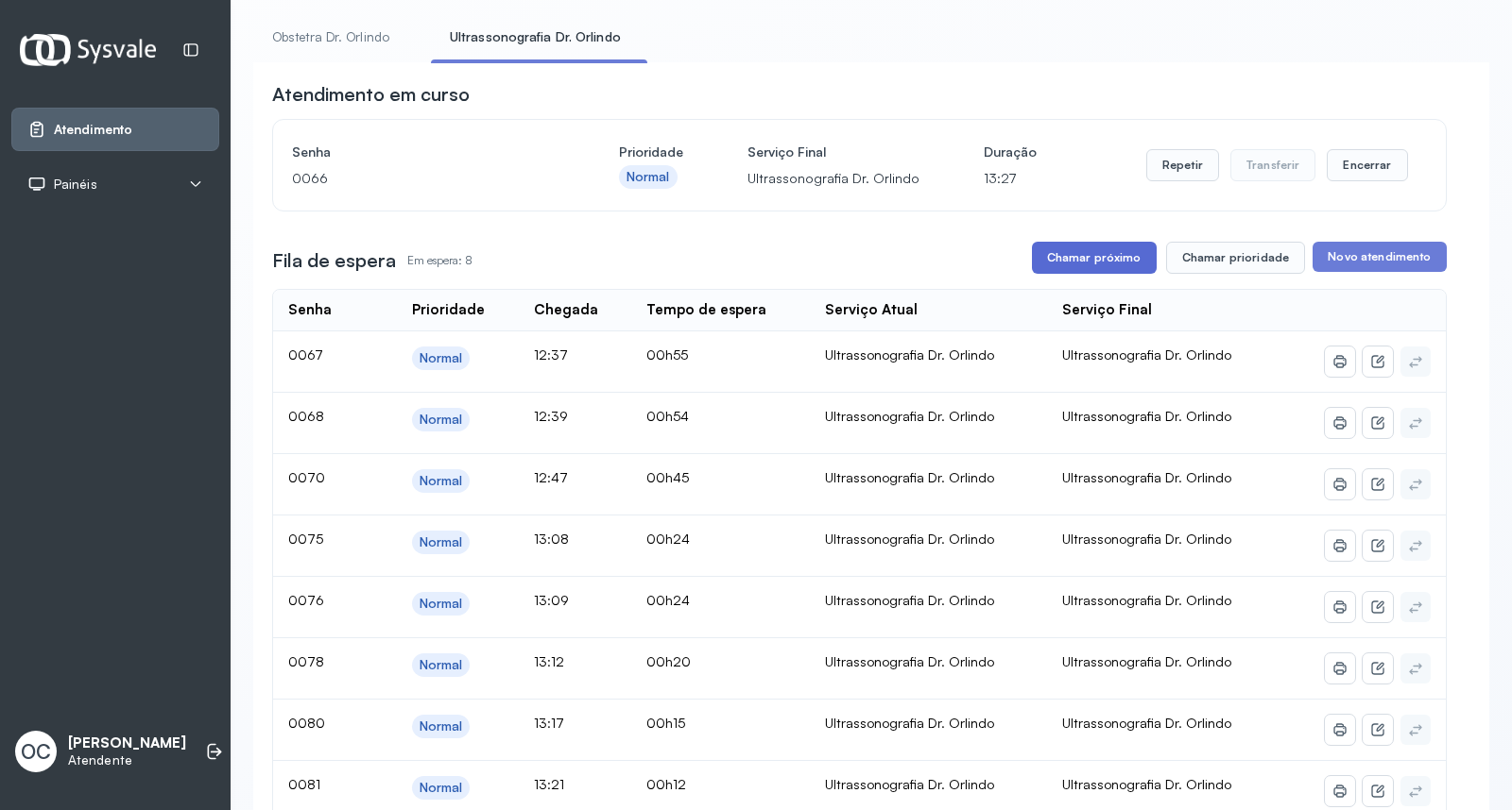
click at [1084, 256] on button "Chamar próximo" at bounding box center [1094, 258] width 125 height 32
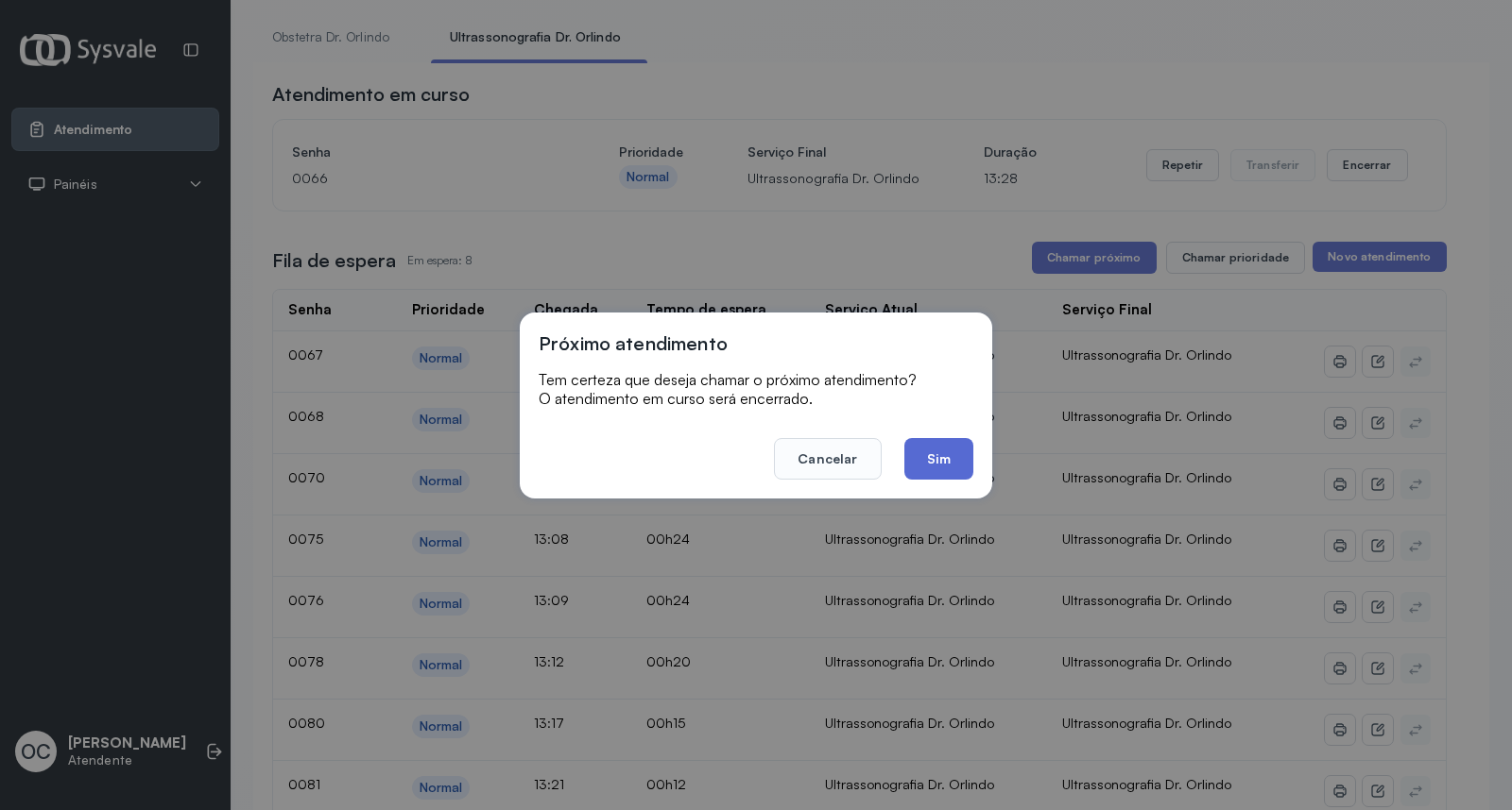
click at [938, 465] on button "Sim" at bounding box center [938, 459] width 69 height 42
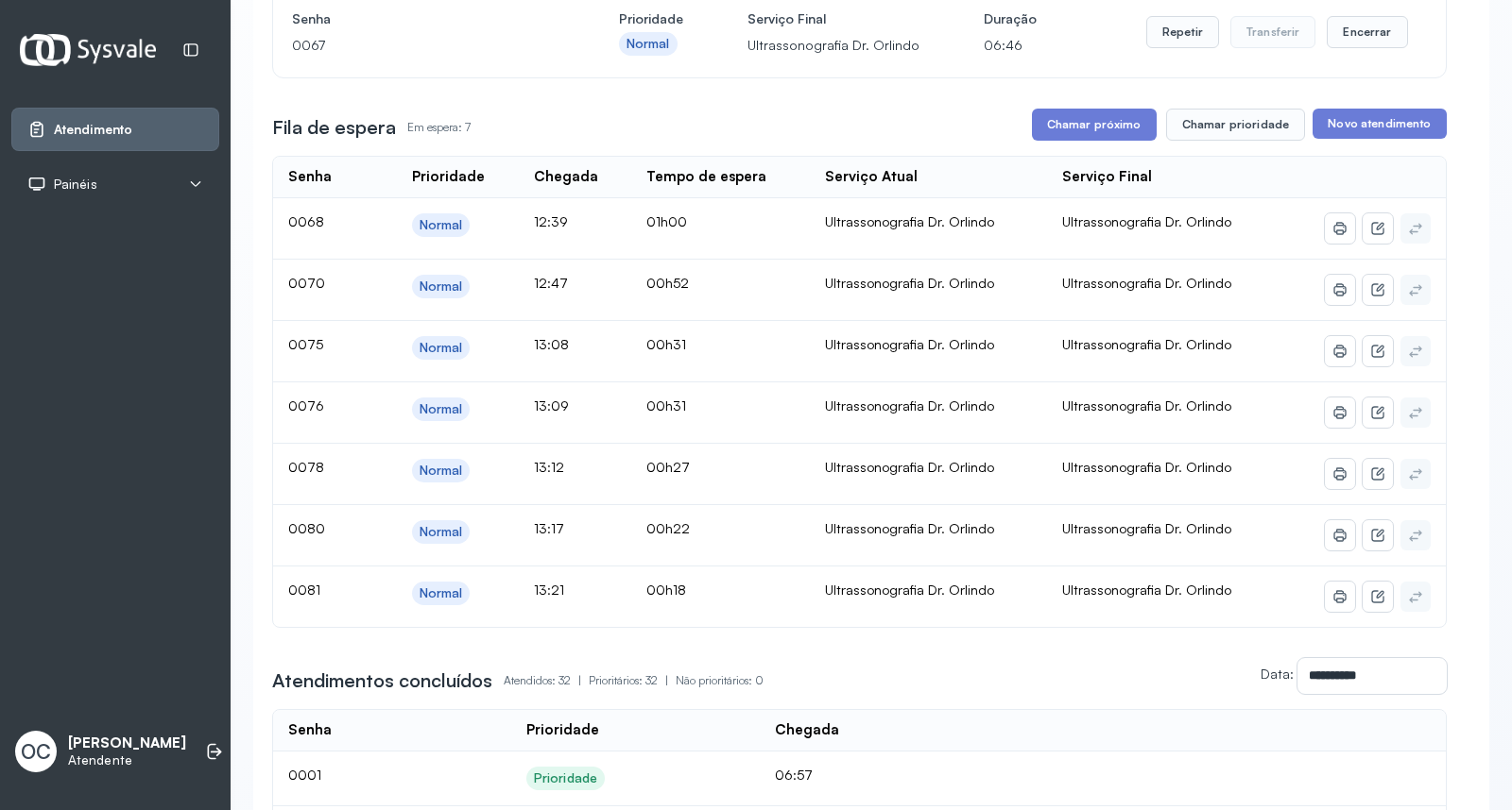
scroll to position [133, 0]
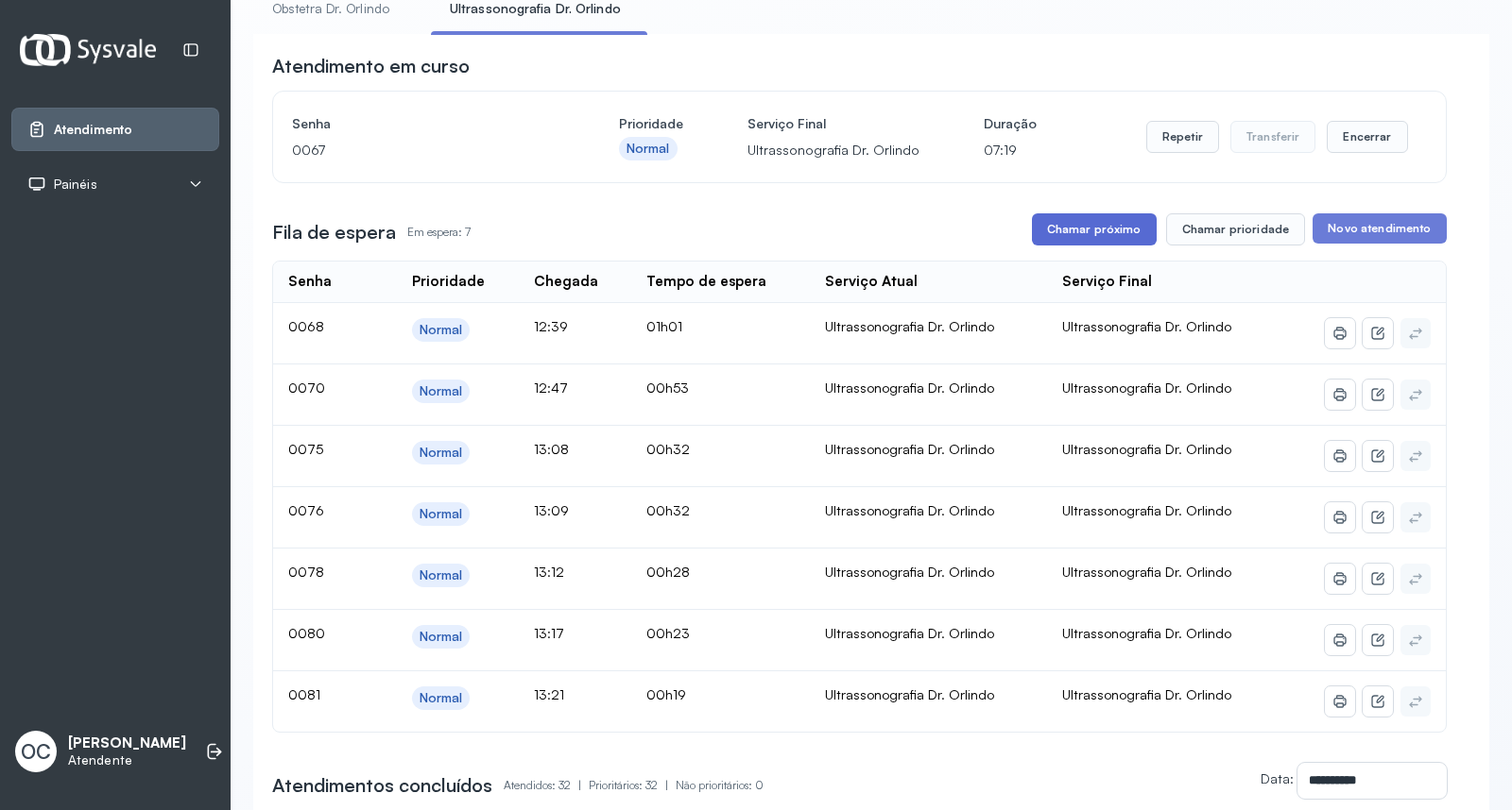
click at [1126, 234] on button "Chamar próximo" at bounding box center [1094, 230] width 125 height 32
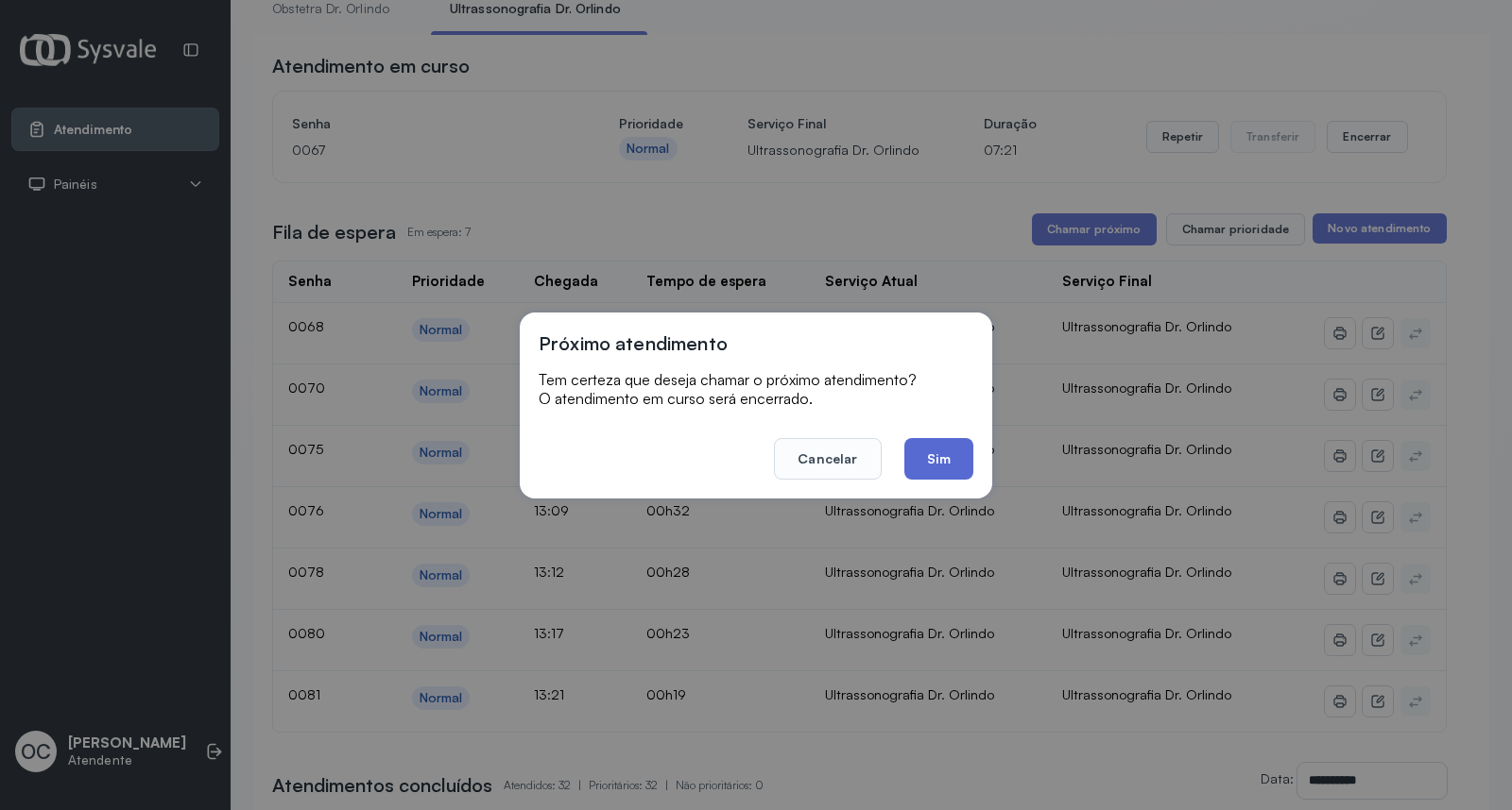
click at [930, 452] on button "Sim" at bounding box center [938, 459] width 69 height 42
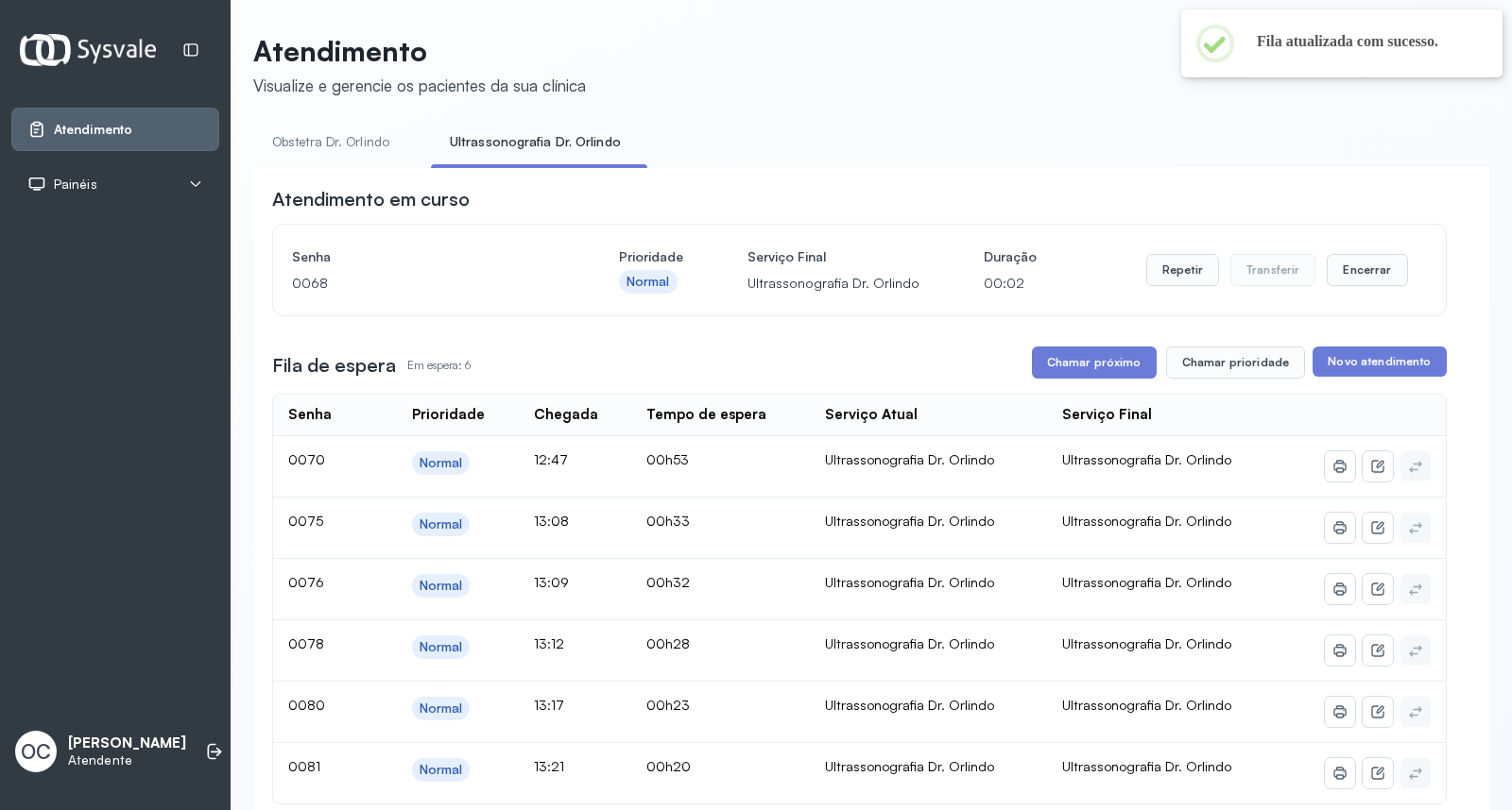
click at [345, 143] on link "Obstetra Dr. Orlindo" at bounding box center [331, 142] width 155 height 31
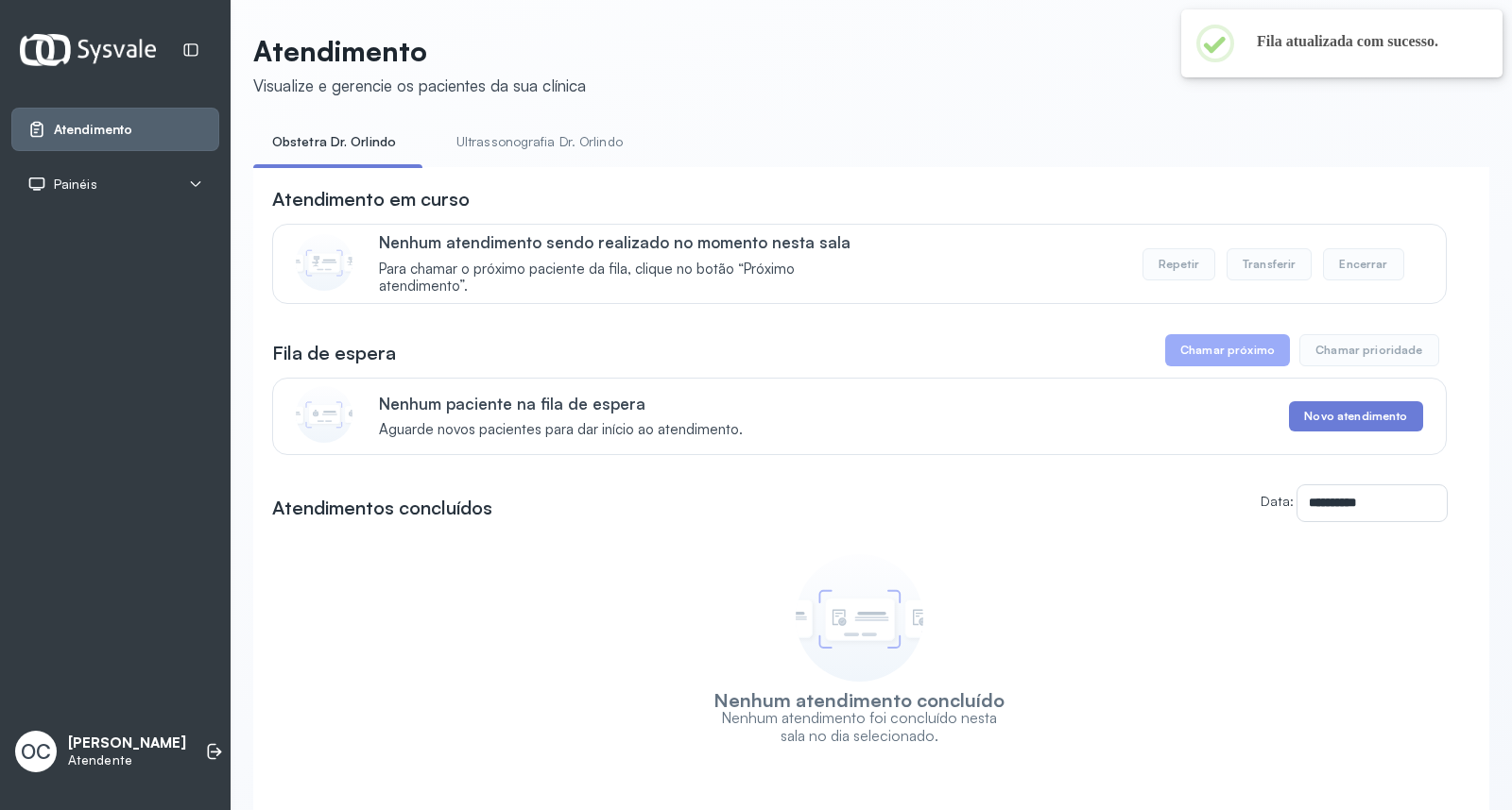
click at [501, 138] on link "Ultrassonografia Dr. Orlindo" at bounding box center [540, 142] width 204 height 31
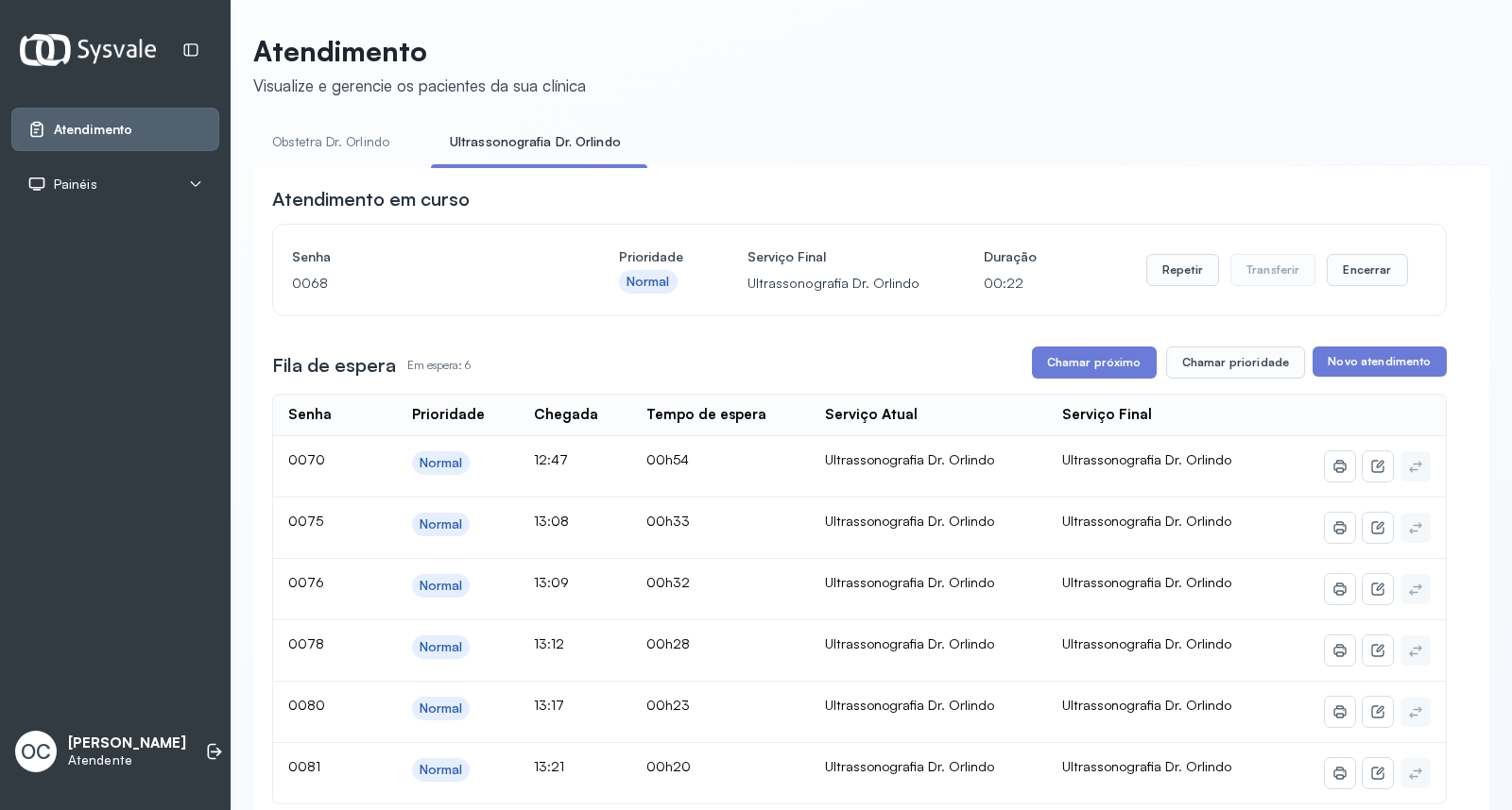
scroll to position [105, 0]
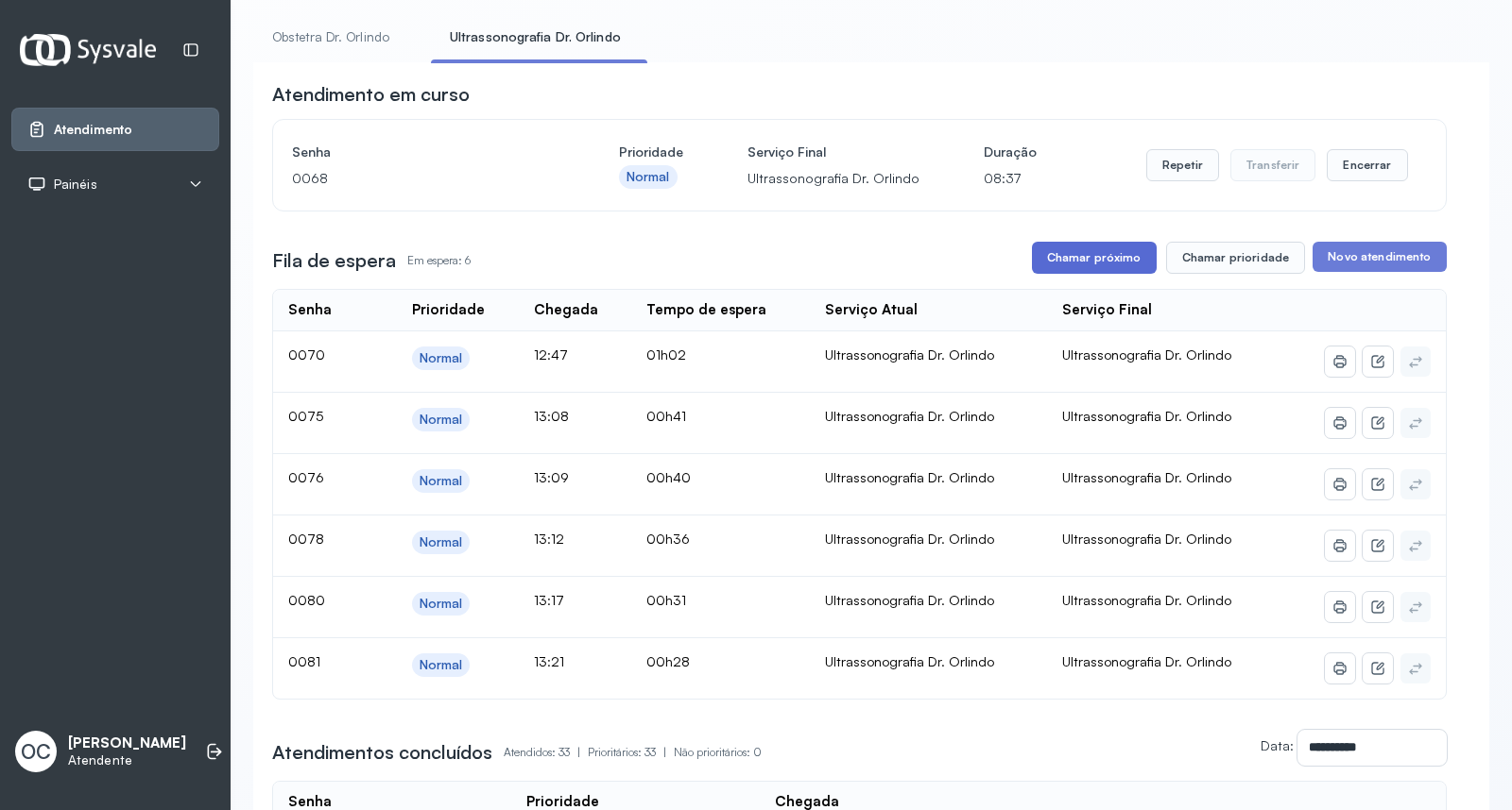
click at [1112, 252] on button "Chamar próximo" at bounding box center [1094, 258] width 125 height 32
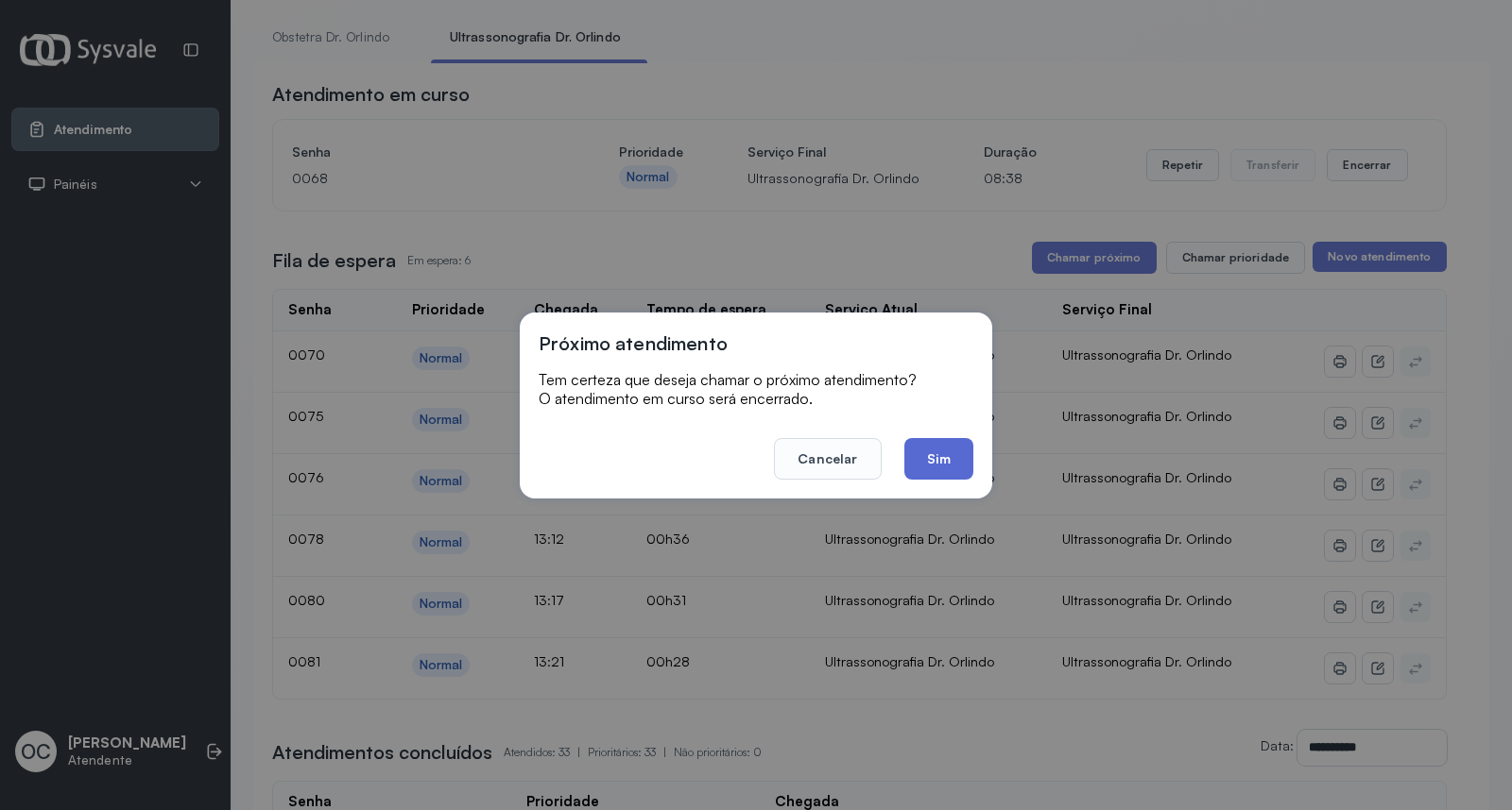
click at [939, 447] on button "Sim" at bounding box center [938, 459] width 69 height 42
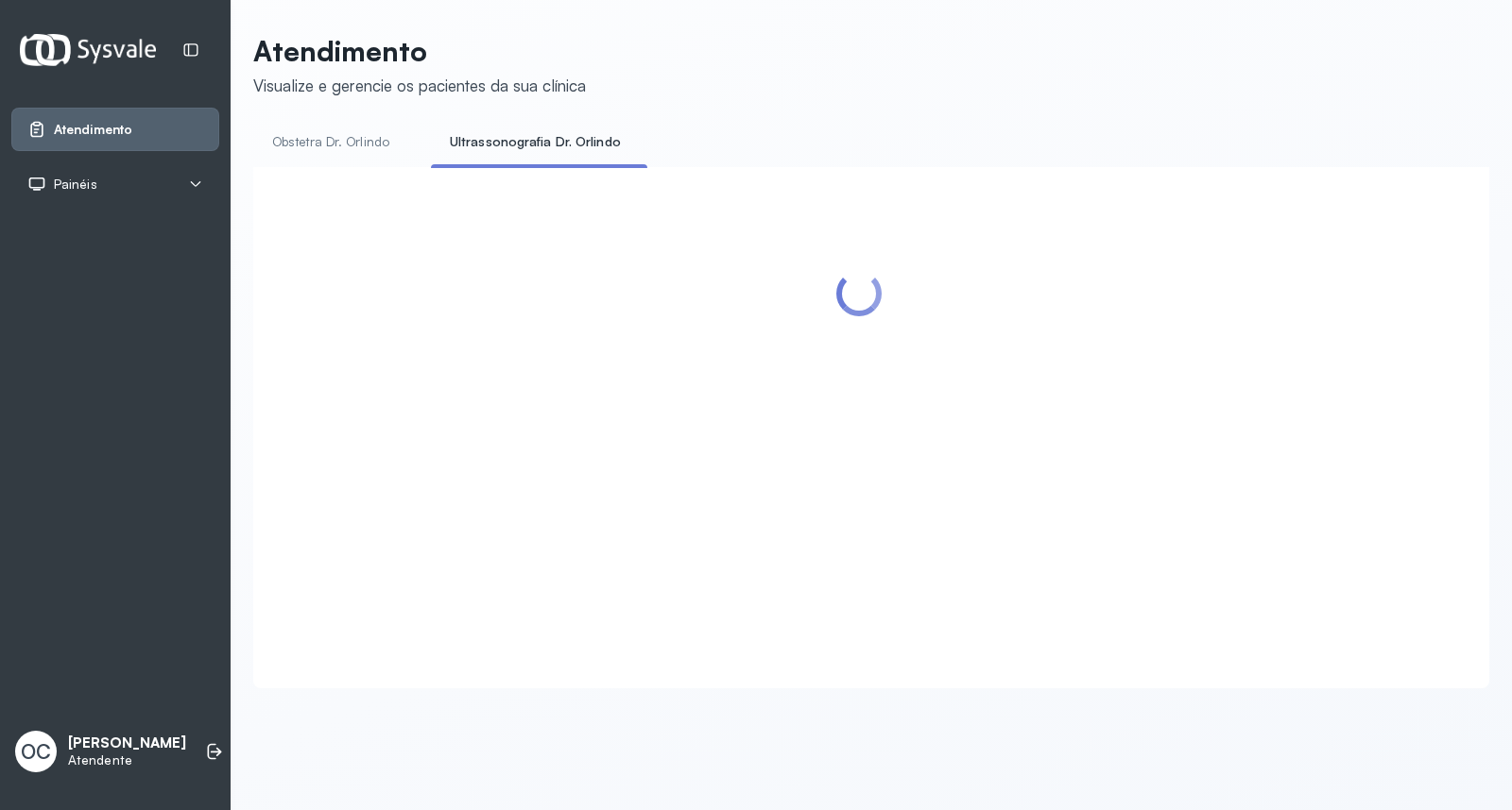
scroll to position [0, 0]
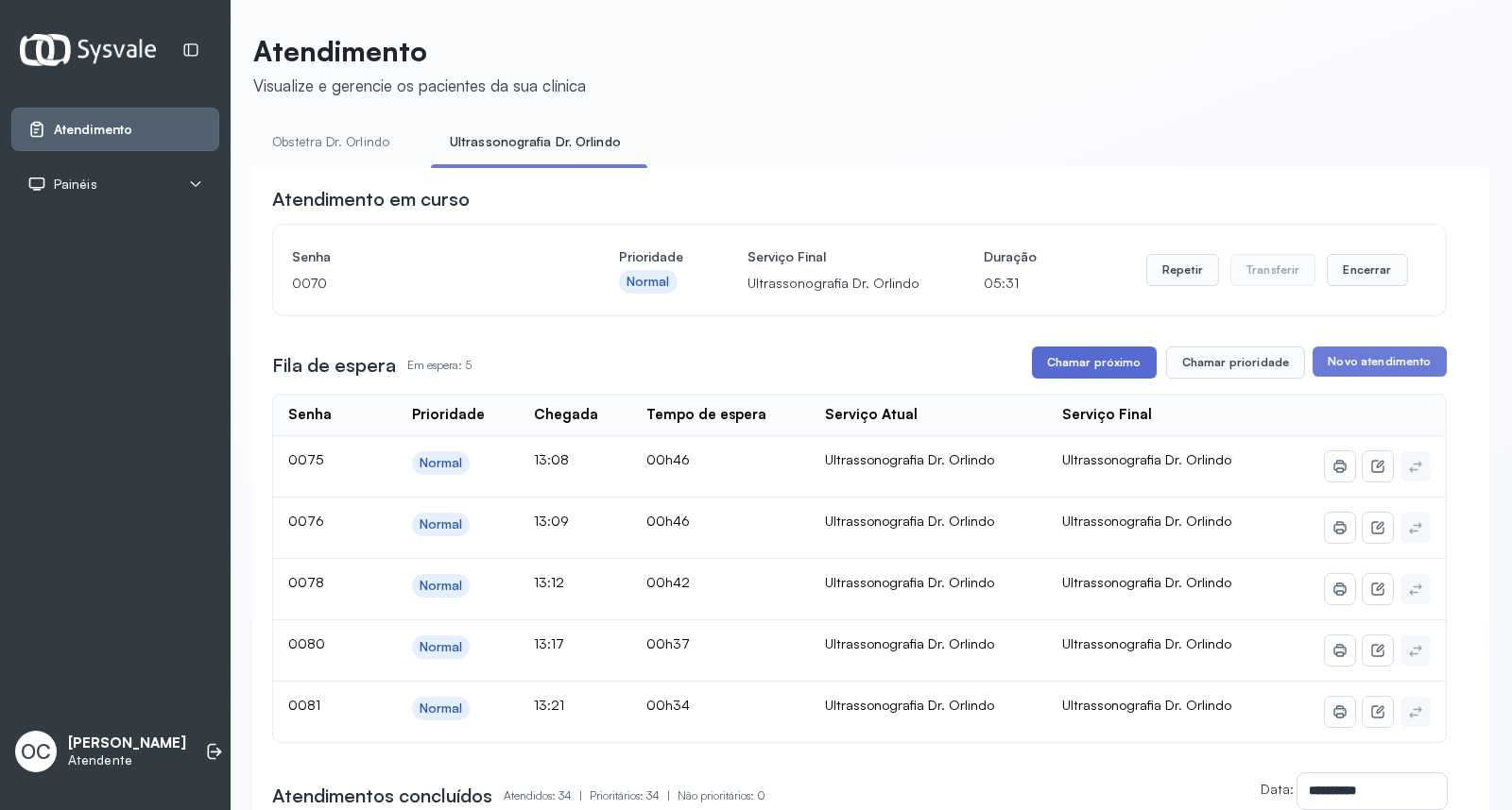
click at [1073, 363] on button "Chamar próximo" at bounding box center [1094, 363] width 125 height 32
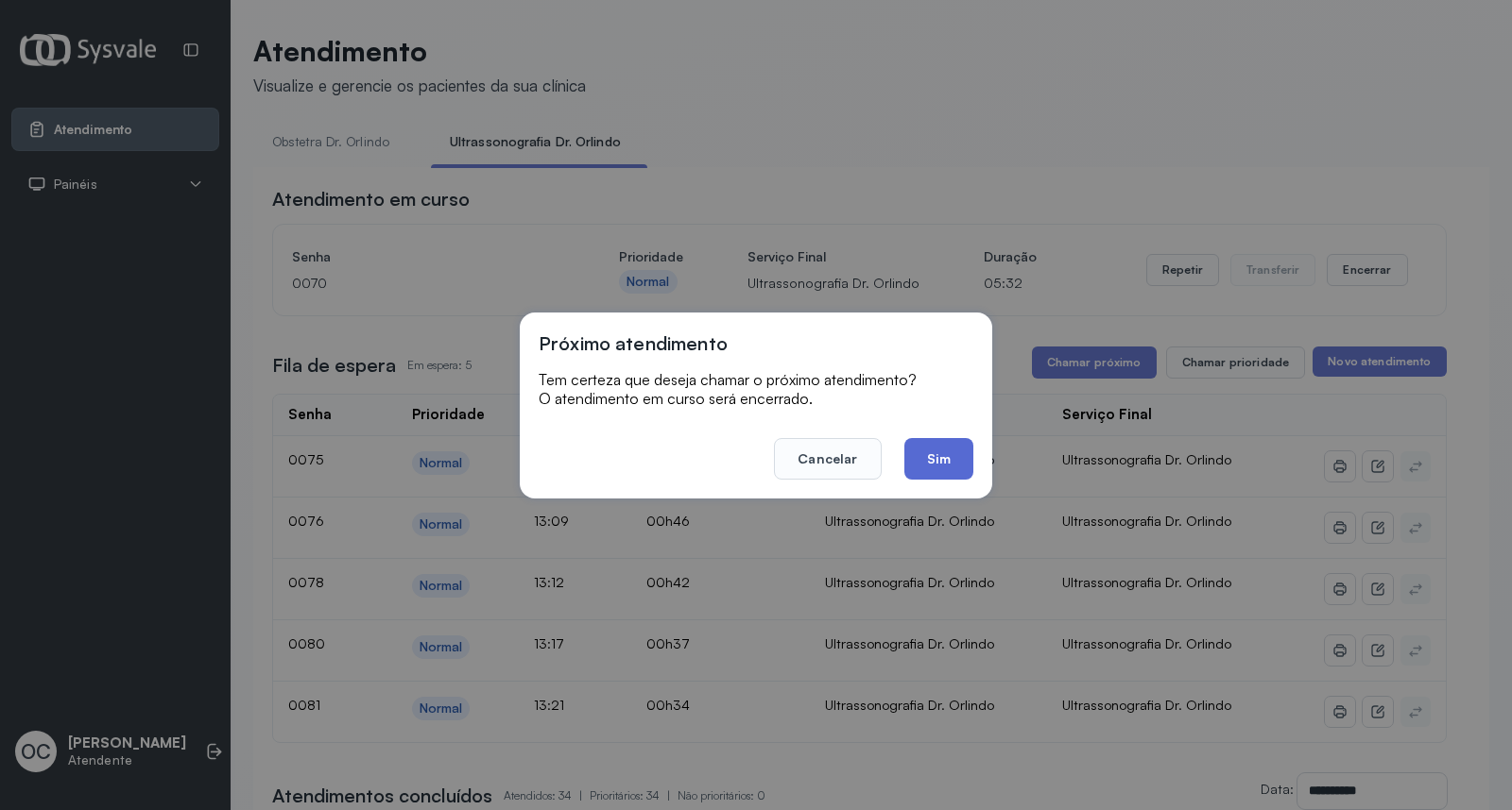
click at [930, 448] on button "Sim" at bounding box center [938, 459] width 69 height 42
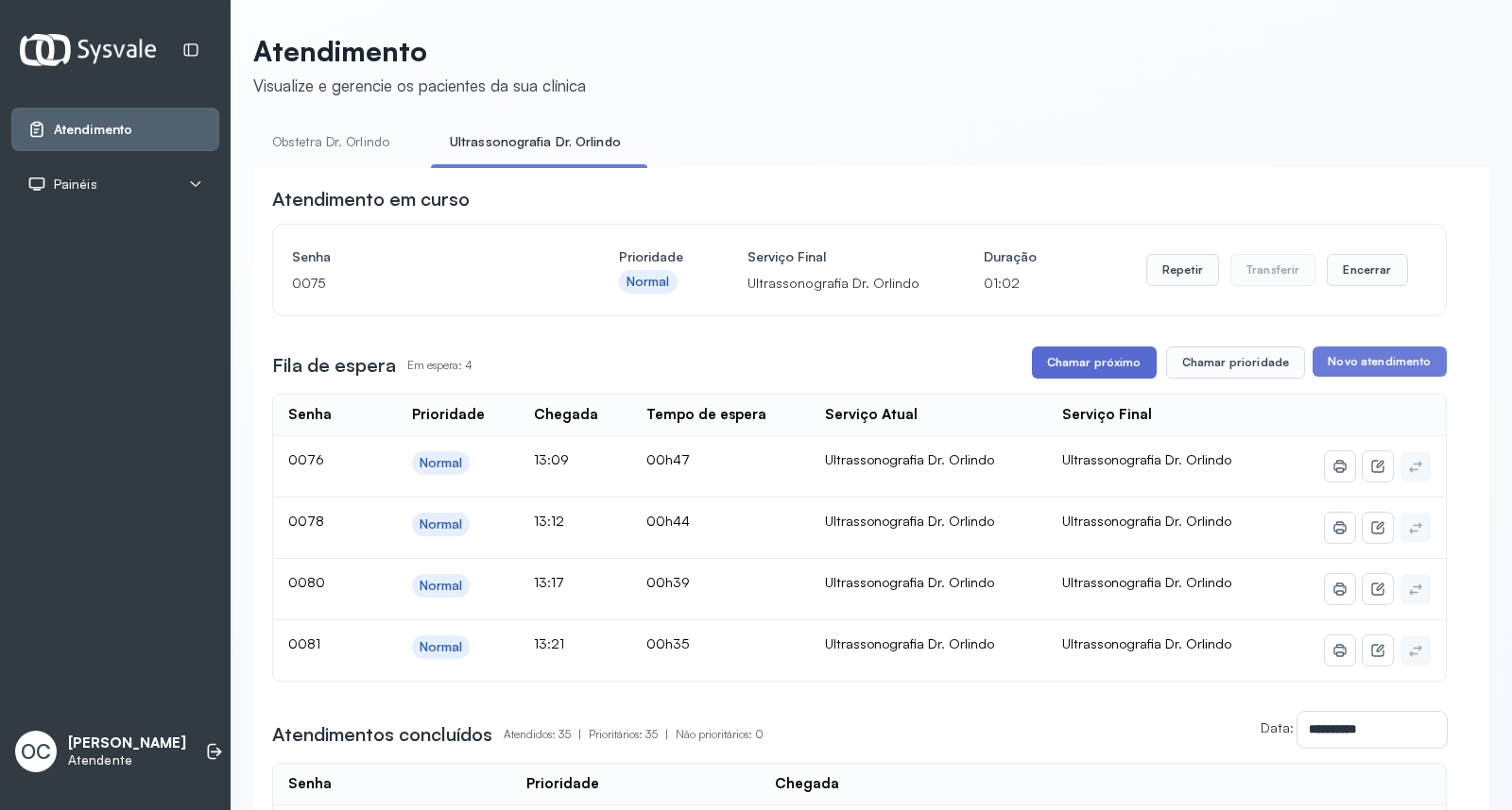
click at [1075, 362] on button "Chamar próximo" at bounding box center [1094, 363] width 125 height 32
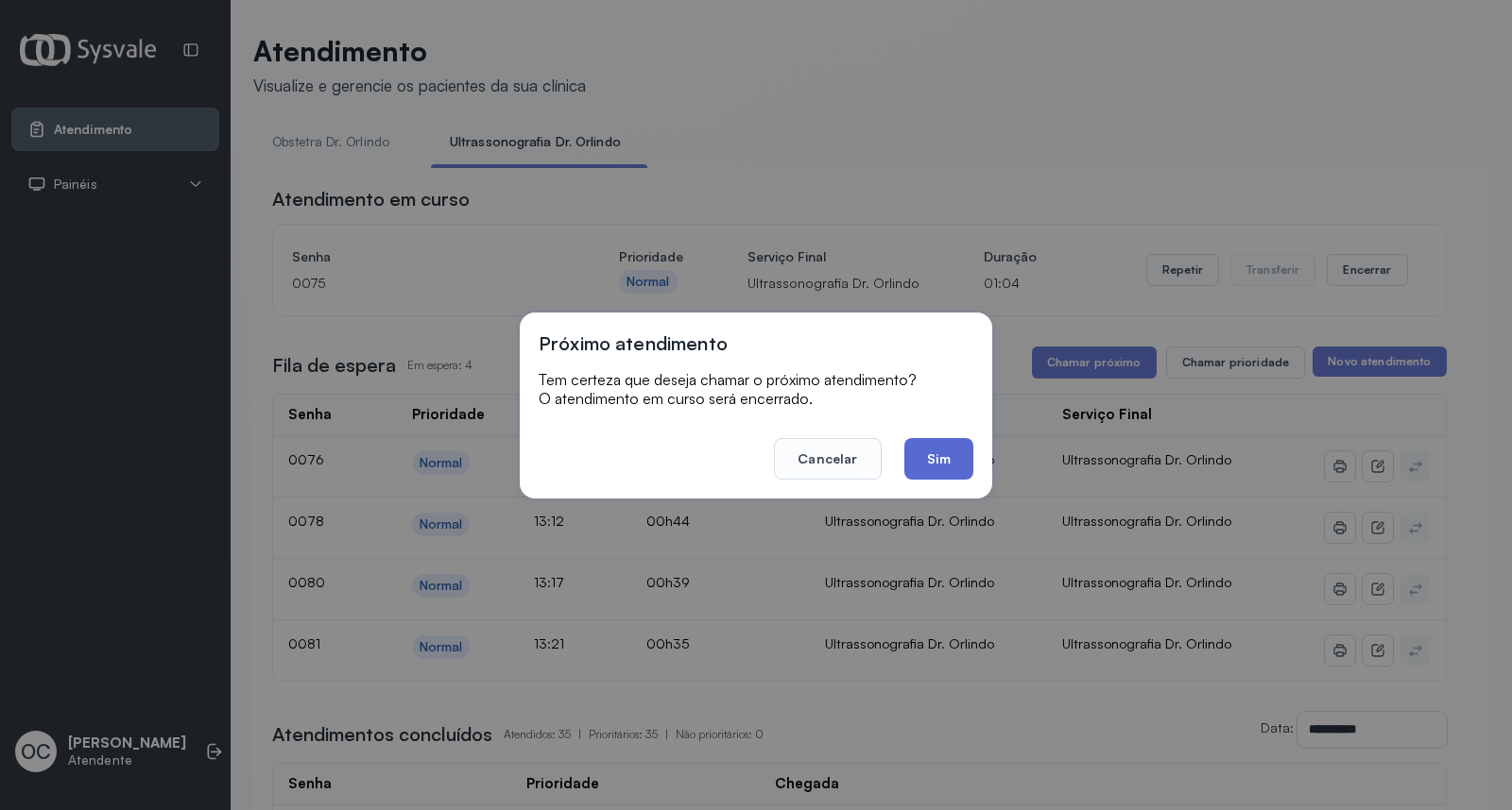
click at [929, 458] on button "Sim" at bounding box center [938, 459] width 69 height 42
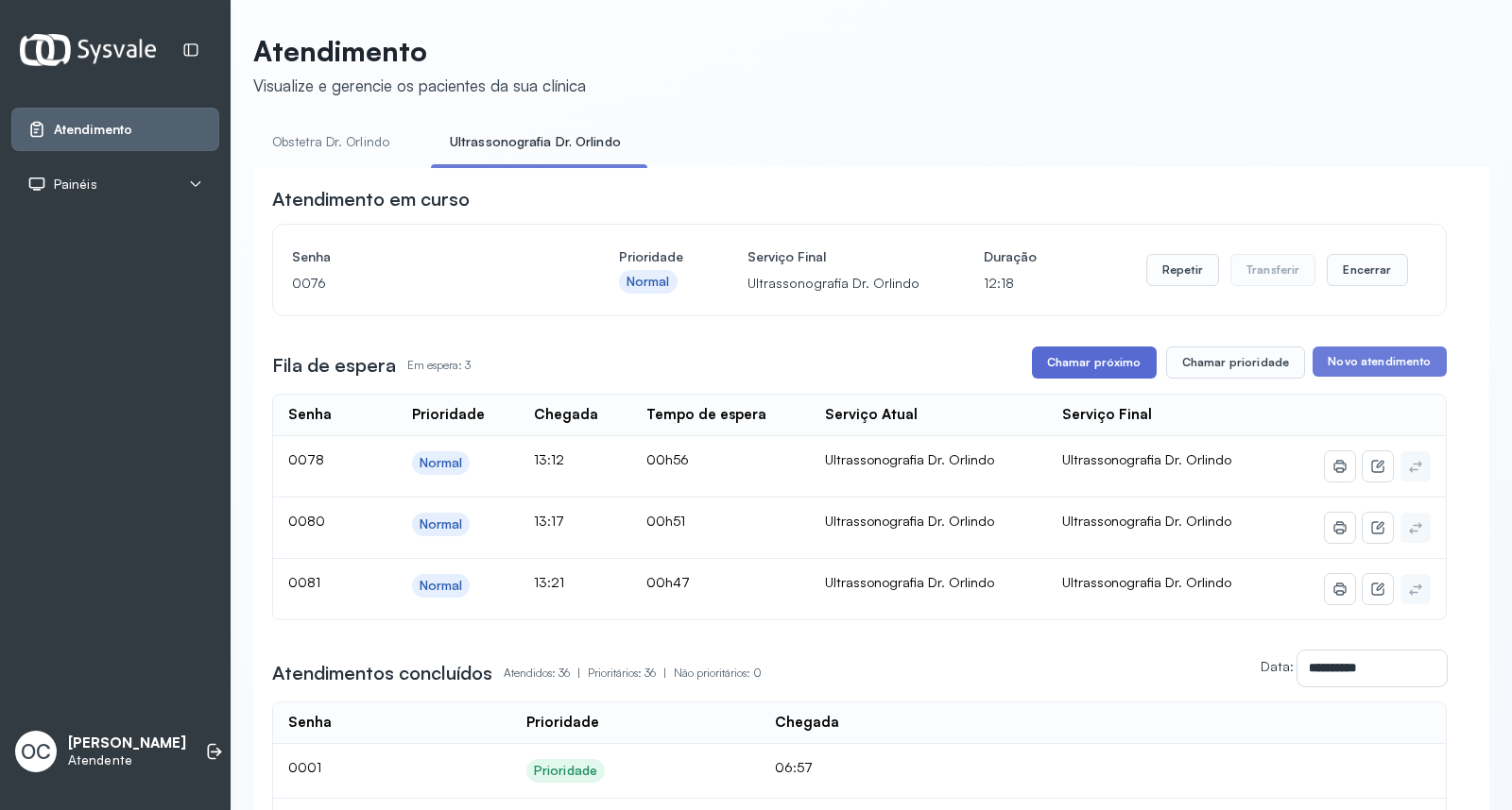
click at [1098, 362] on button "Chamar próximo" at bounding box center [1094, 363] width 125 height 32
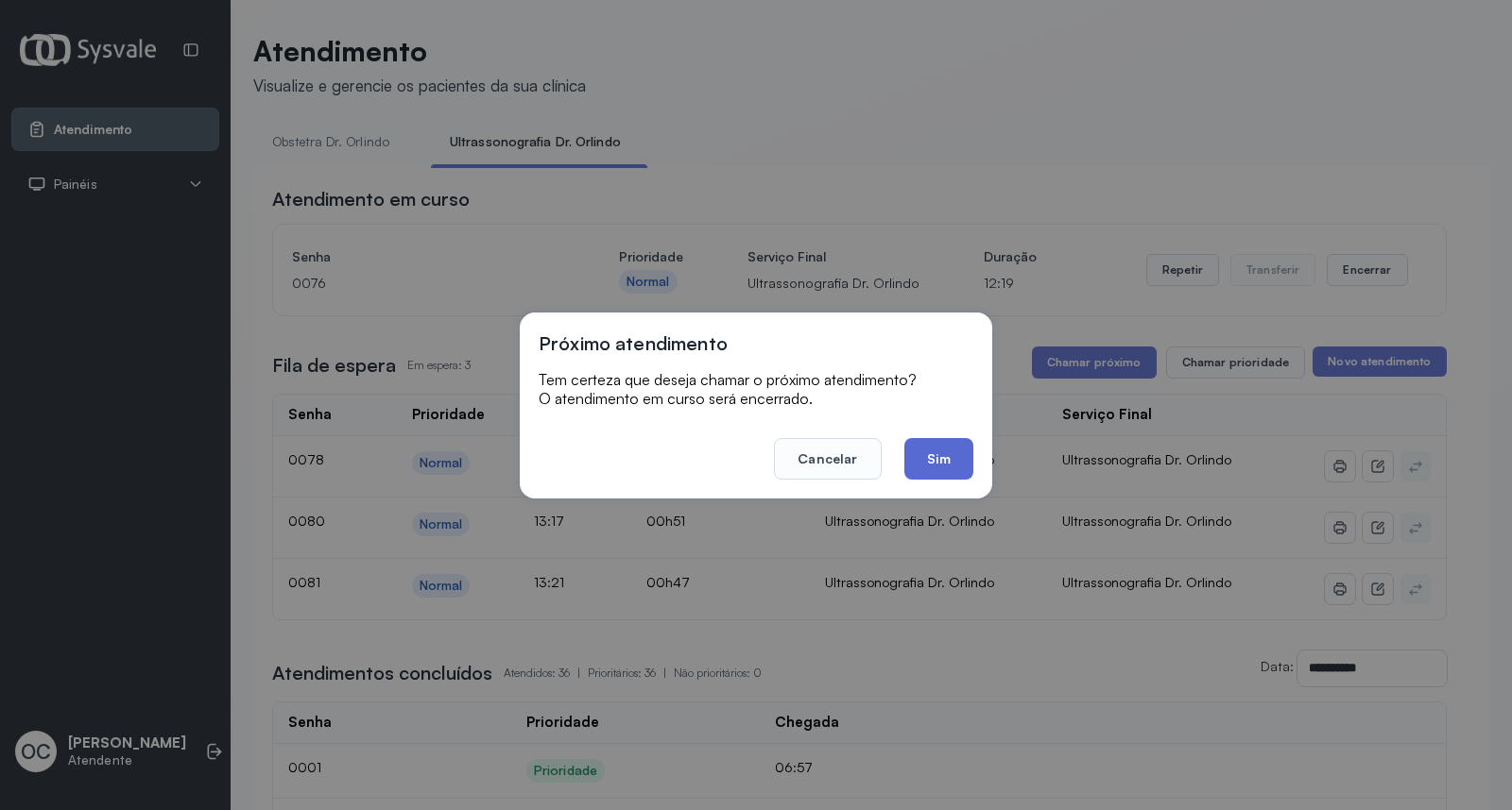
click at [943, 442] on button "Sim" at bounding box center [938, 459] width 69 height 42
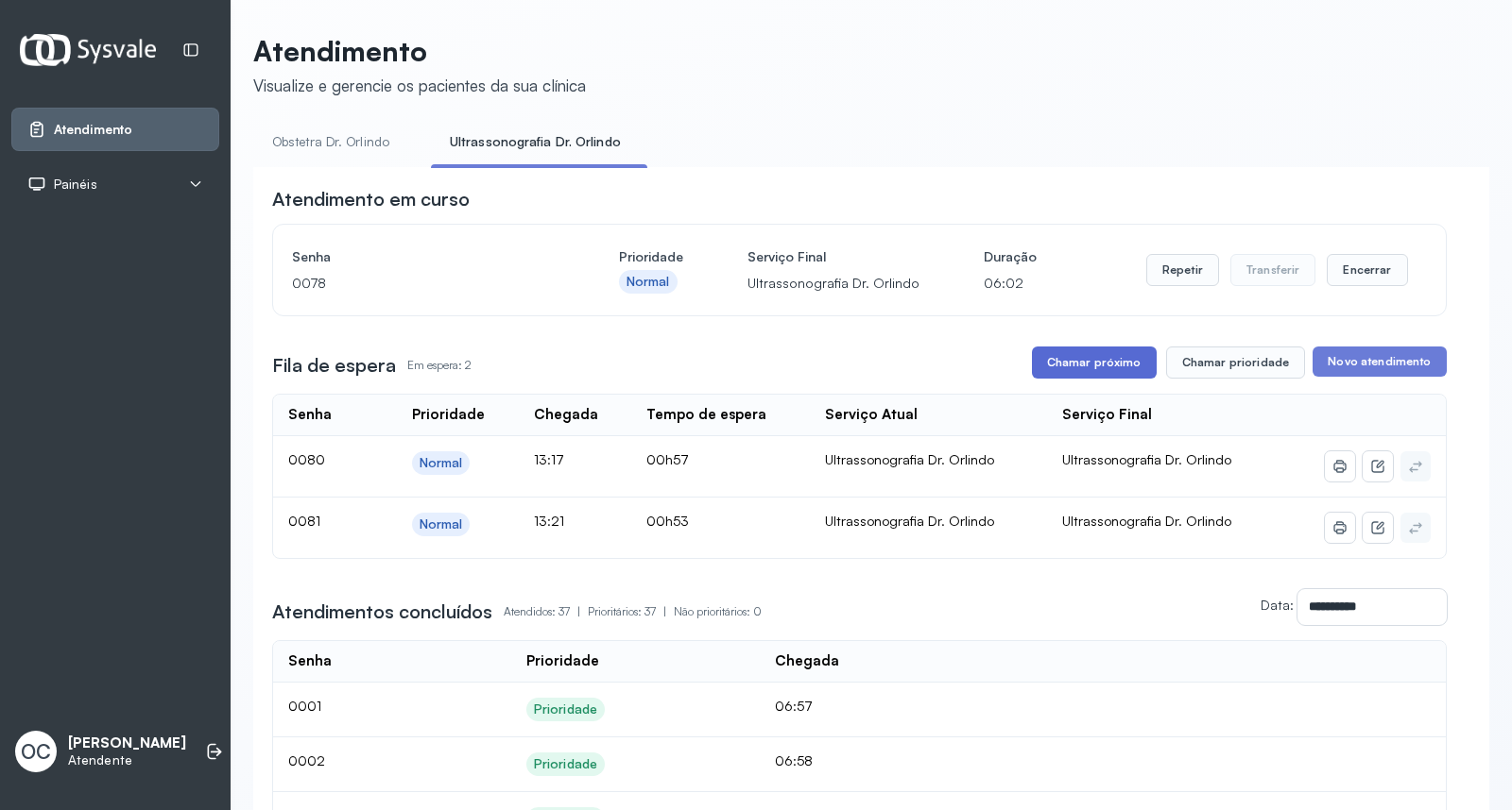
click at [1069, 370] on button "Chamar próximo" at bounding box center [1094, 363] width 125 height 32
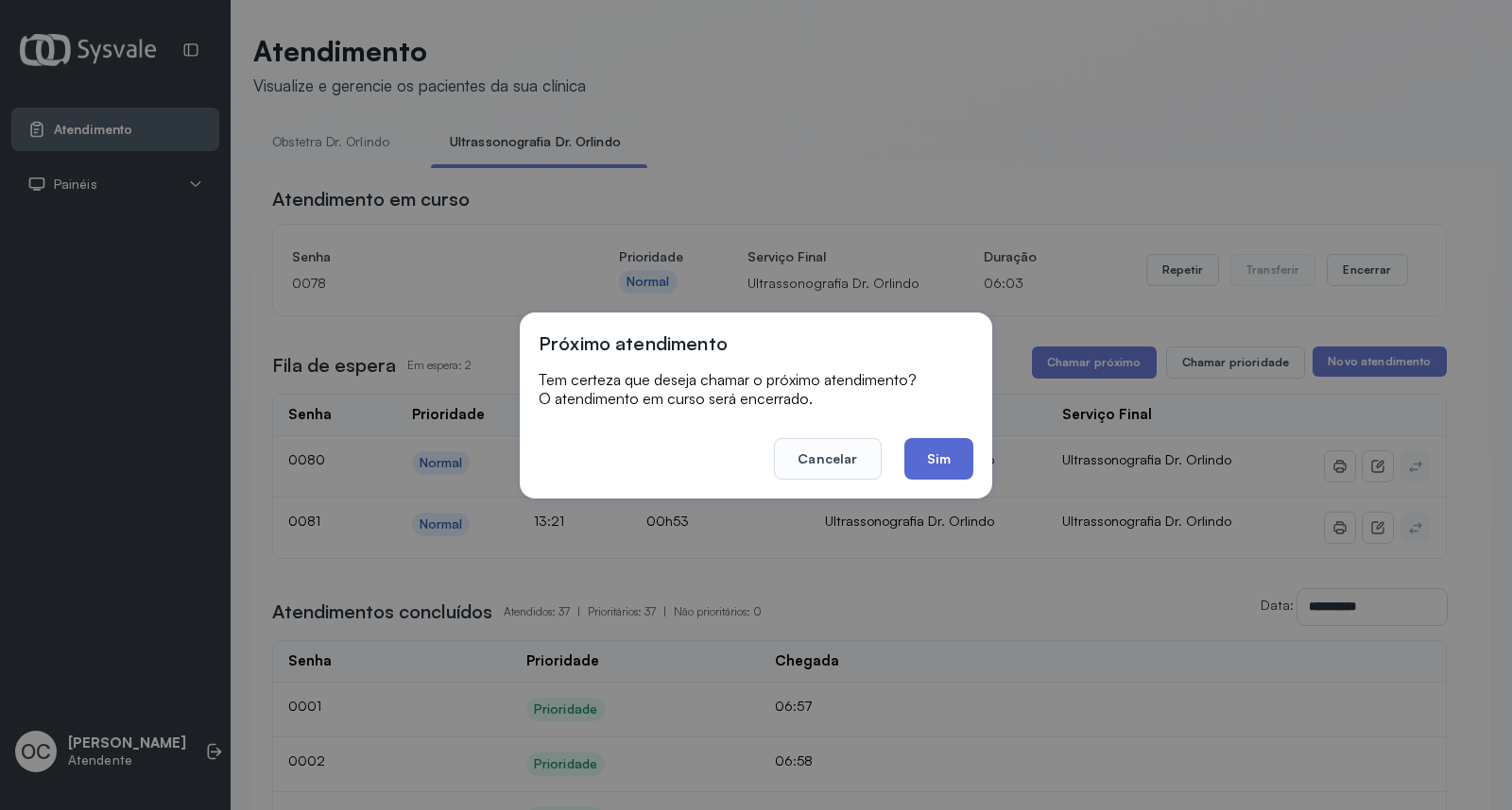
click at [949, 446] on button "Sim" at bounding box center [938, 459] width 69 height 42
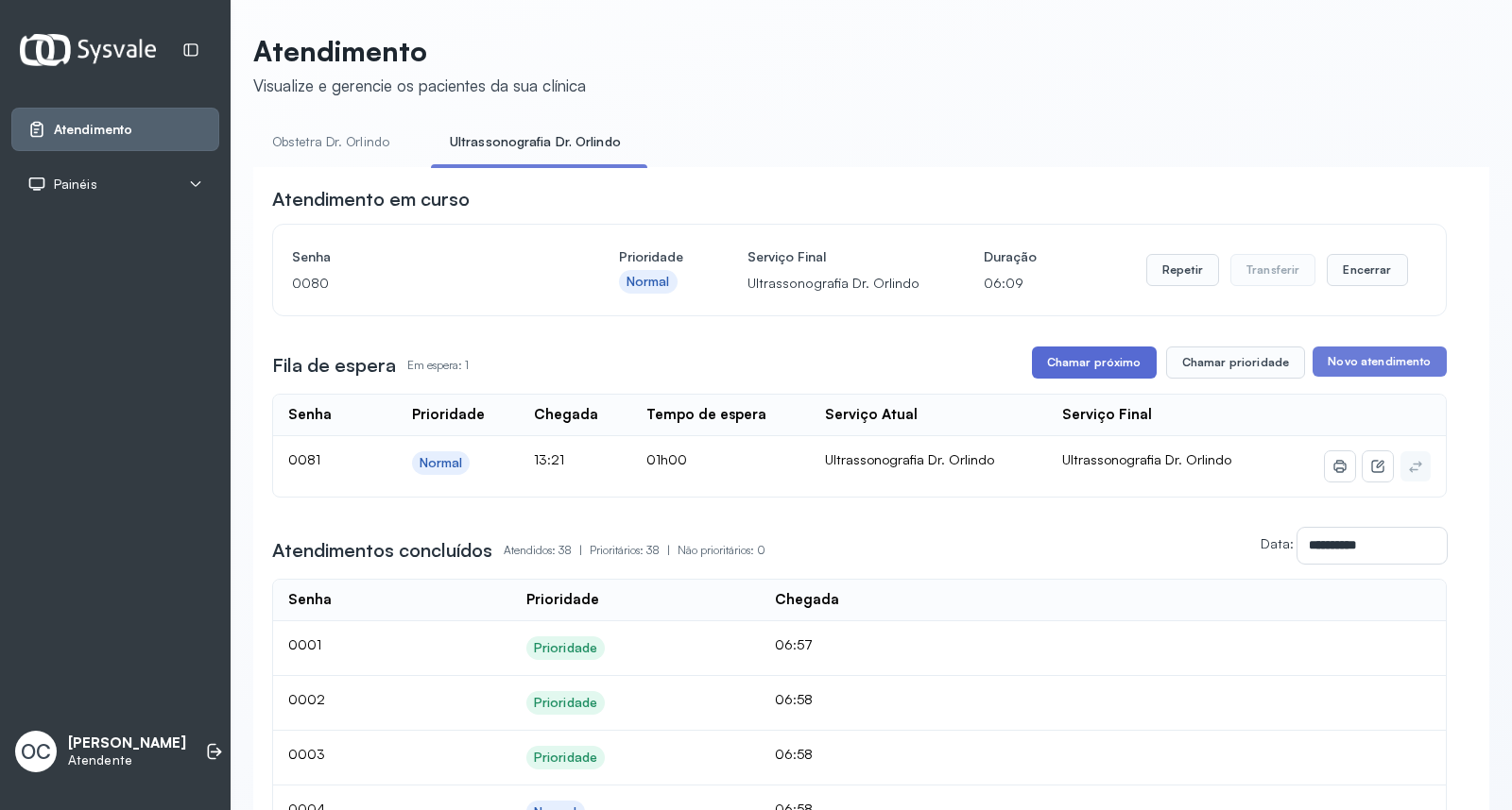
click at [1058, 370] on button "Chamar próximo" at bounding box center [1094, 363] width 125 height 32
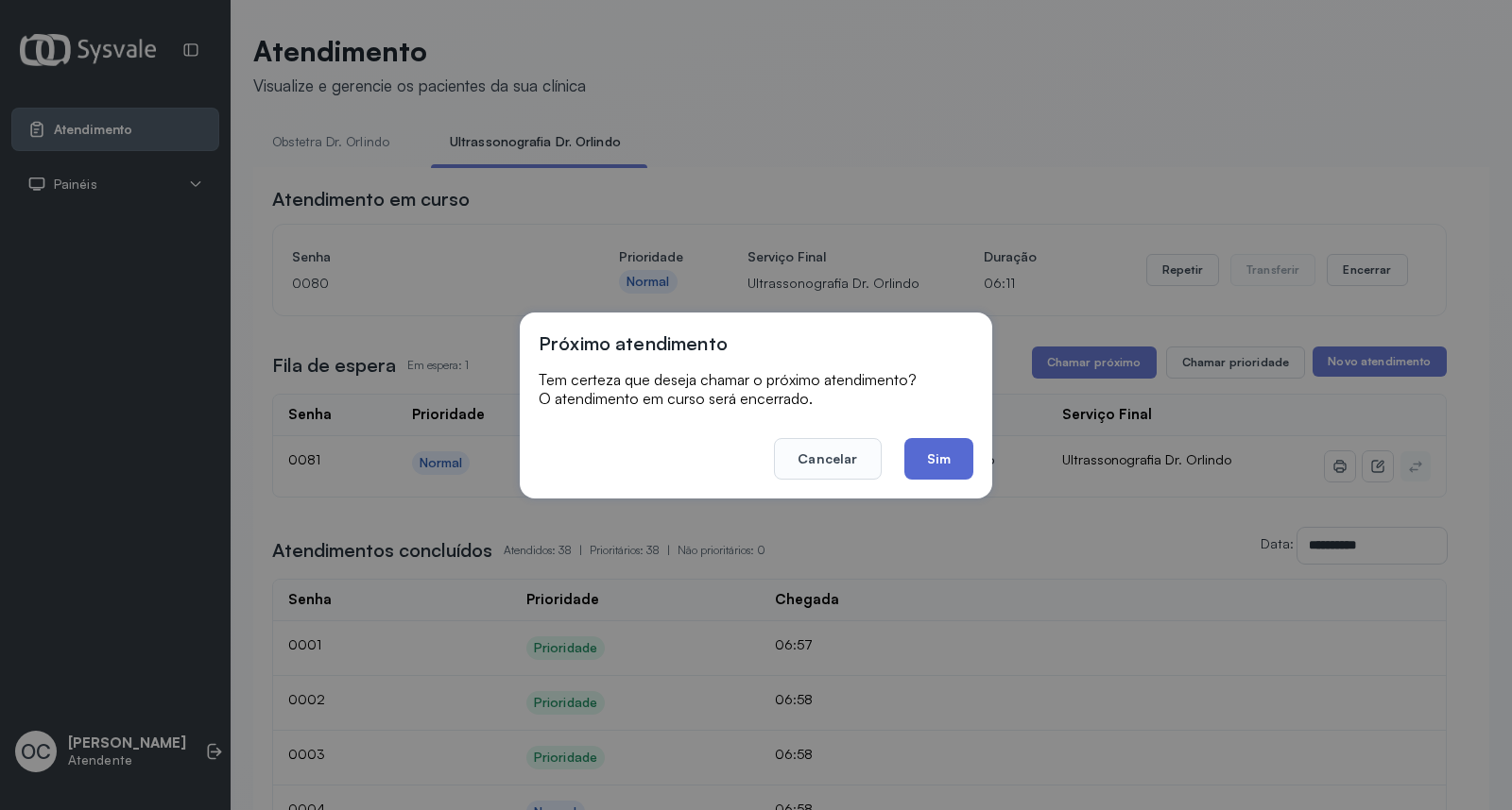
click at [943, 449] on button "Sim" at bounding box center [938, 459] width 69 height 42
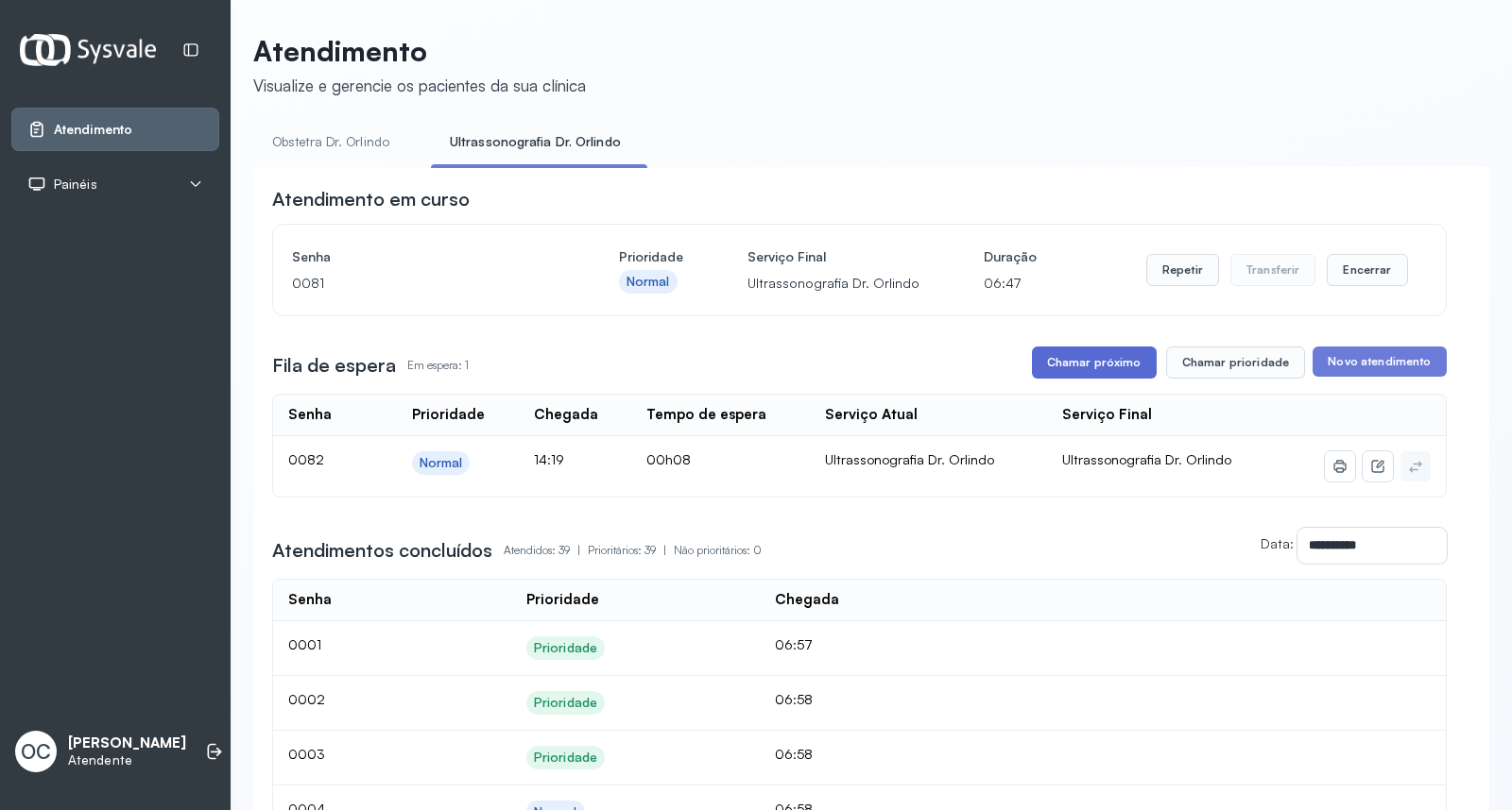
click at [1053, 366] on button "Chamar próximo" at bounding box center [1094, 363] width 125 height 32
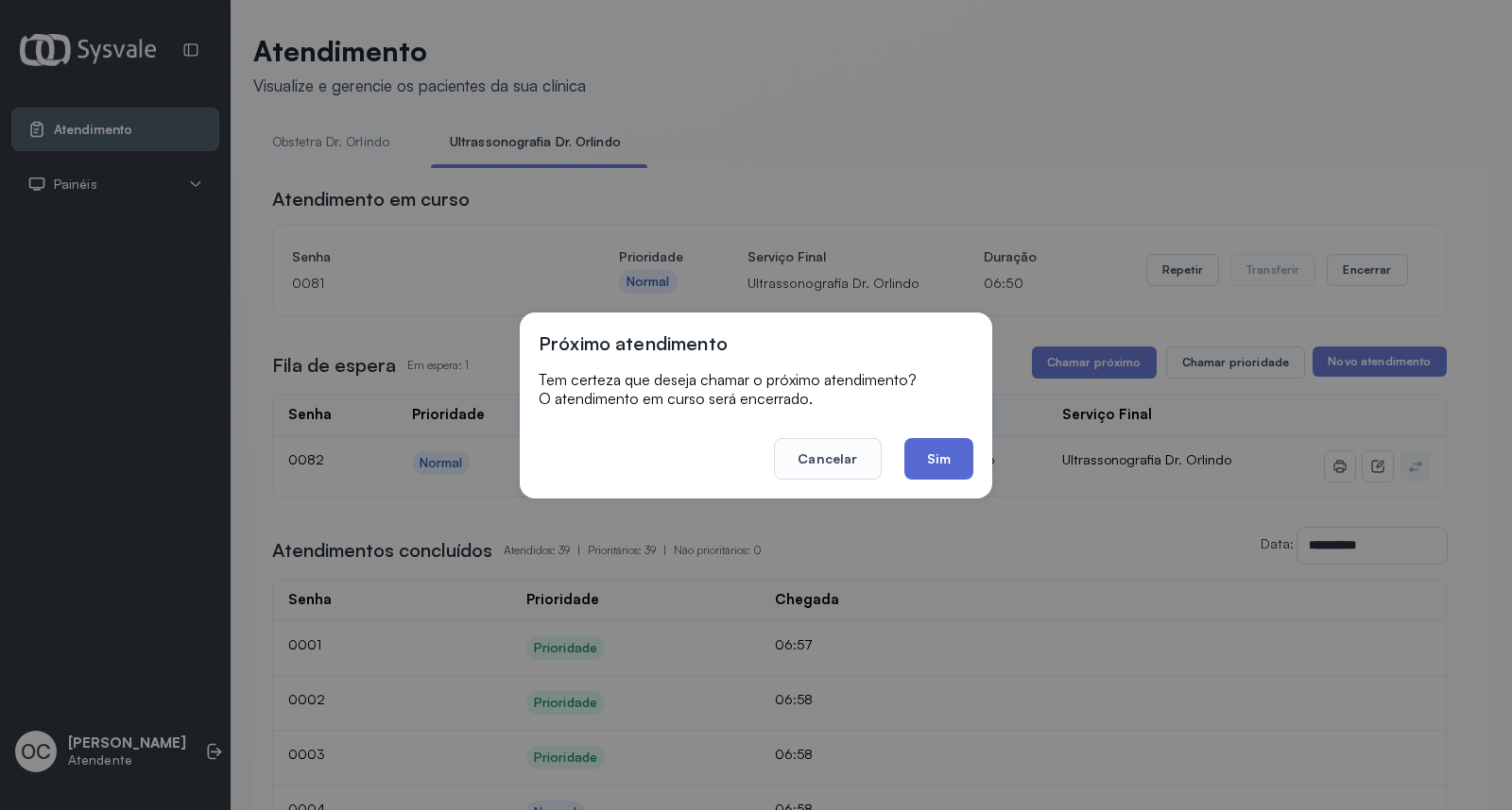
click at [941, 452] on button "Sim" at bounding box center [938, 459] width 69 height 42
